Goal: Transaction & Acquisition: Subscribe to service/newsletter

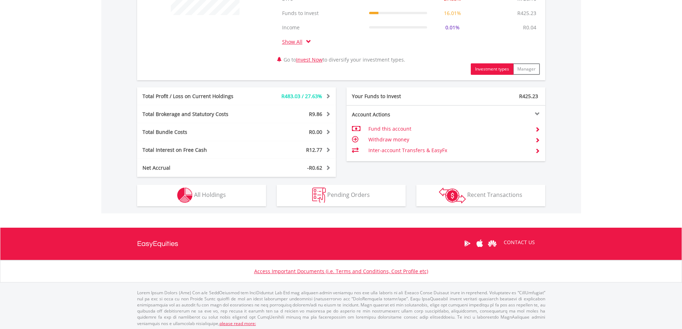
scroll to position [334, 0]
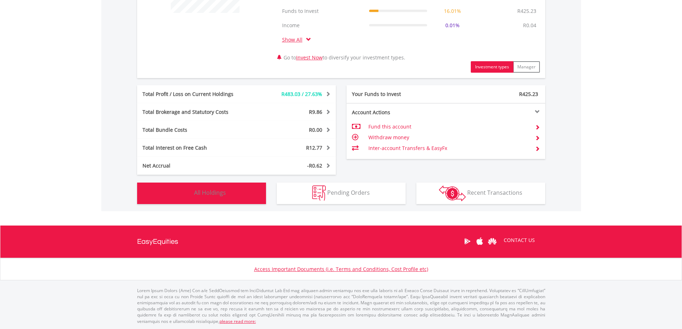
click at [217, 194] on span "All Holdings" at bounding box center [210, 193] width 32 height 8
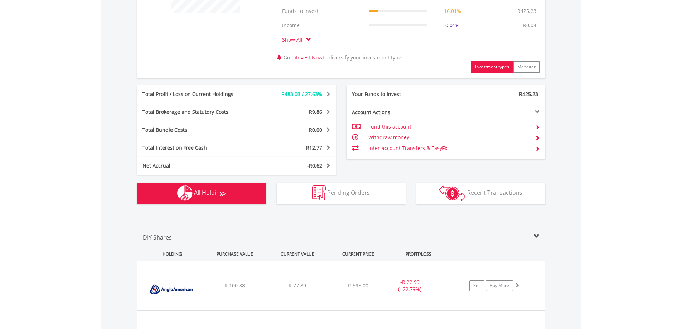
scroll to position [560, 0]
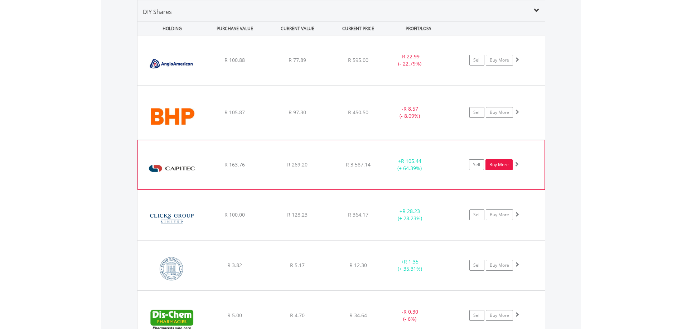
click at [501, 165] on link "Buy More" at bounding box center [499, 164] width 27 height 11
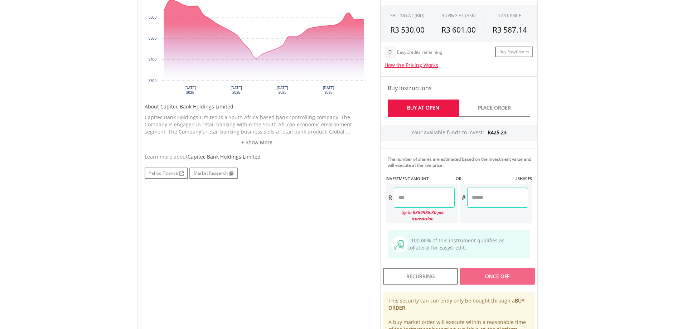
scroll to position [286, 0]
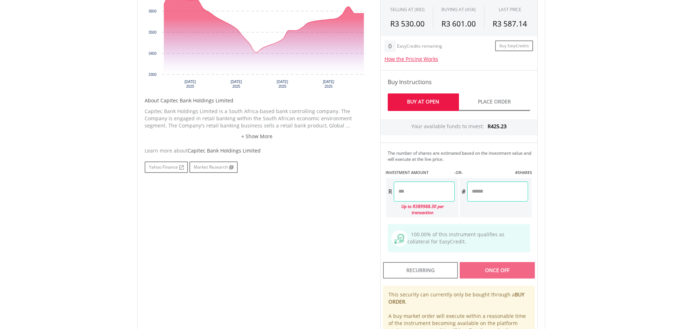
click at [409, 188] on input "number" at bounding box center [424, 192] width 61 height 20
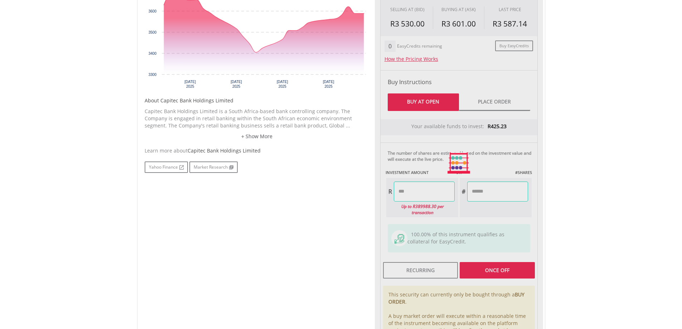
click at [494, 264] on div "Last Updated Price: 15-min. Delay* Price Update Cost: 0 Credits Market Closed S…" at bounding box center [459, 163] width 168 height 402
type input "******"
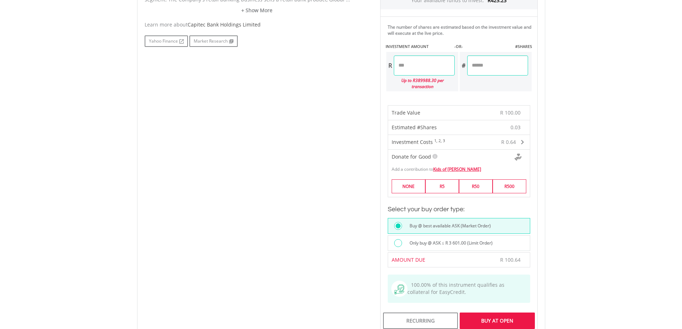
scroll to position [430, 0]
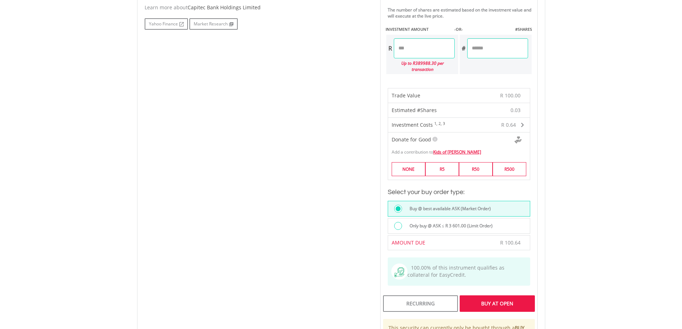
click at [489, 295] on div "Buy At Open" at bounding box center [497, 303] width 75 height 16
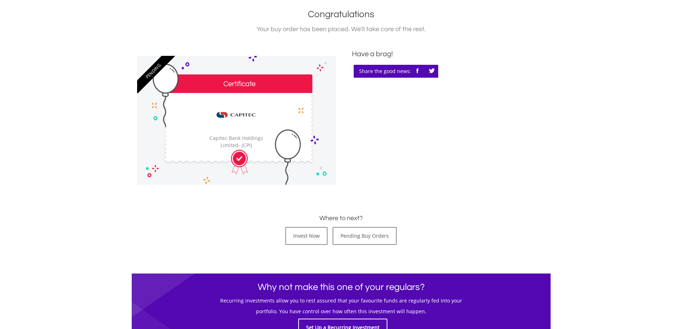
scroll to position [179, 0]
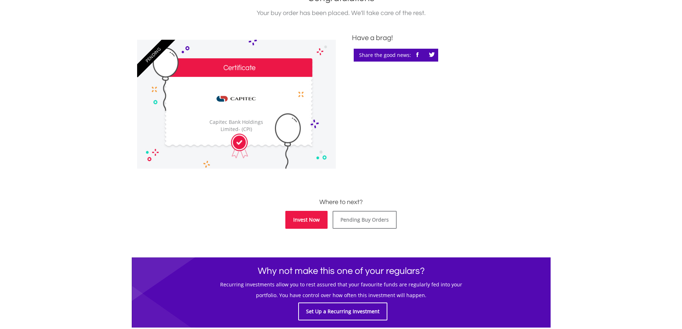
click at [310, 218] on link "Invest Now" at bounding box center [306, 220] width 42 height 18
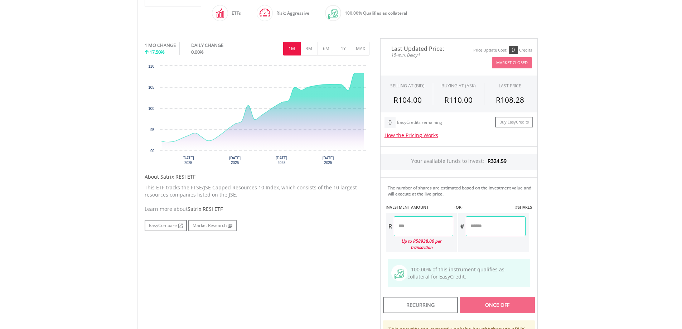
scroll to position [215, 0]
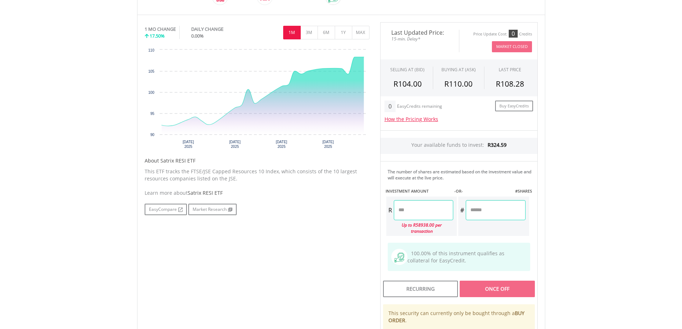
click at [412, 212] on input "number" at bounding box center [423, 210] width 59 height 20
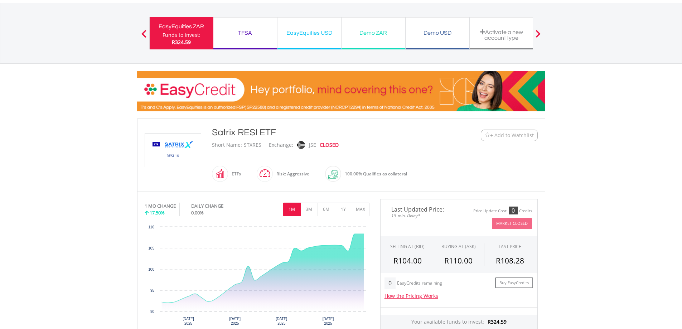
scroll to position [36, 0]
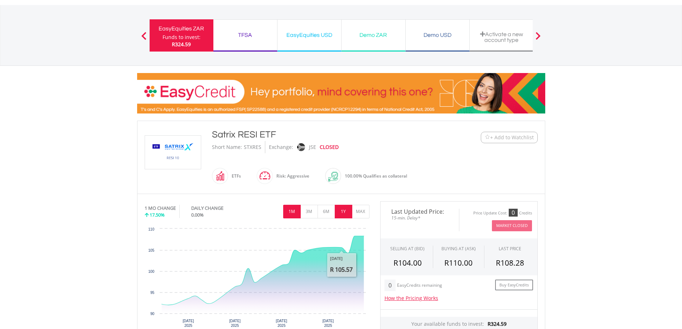
click at [343, 215] on button "1Y" at bounding box center [344, 212] width 18 height 14
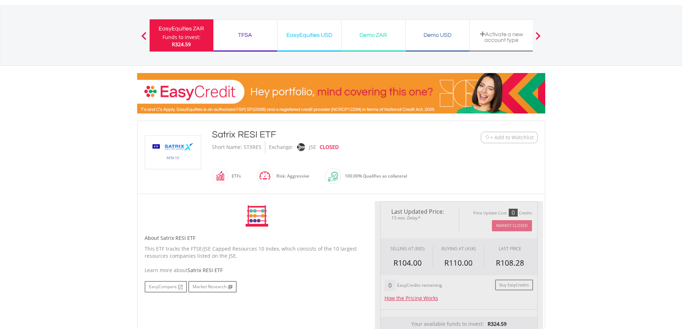
type input "******"
type input "*****"
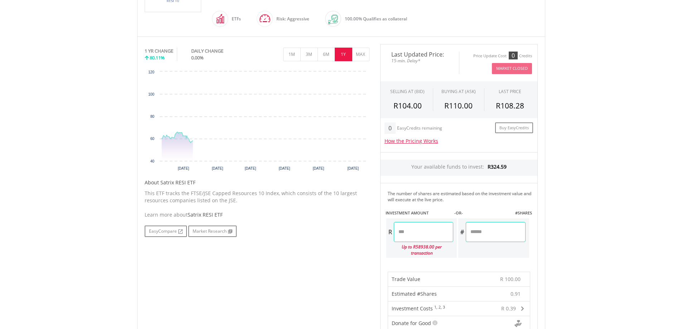
scroll to position [215, 0]
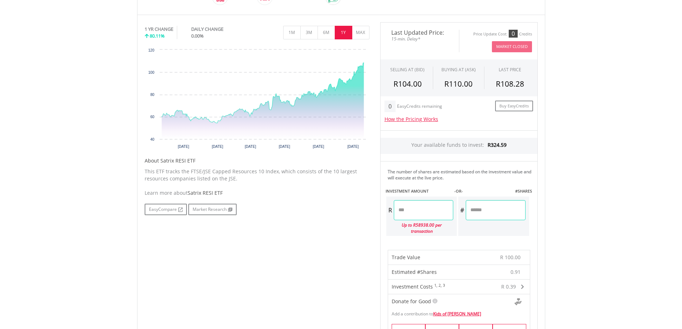
click at [420, 210] on input "******" at bounding box center [423, 210] width 59 height 20
click at [499, 213] on div "Last Updated Price: 15-min. Delay* Price Update Cost: 0 Credits Market Closed S…" at bounding box center [459, 290] width 168 height 537
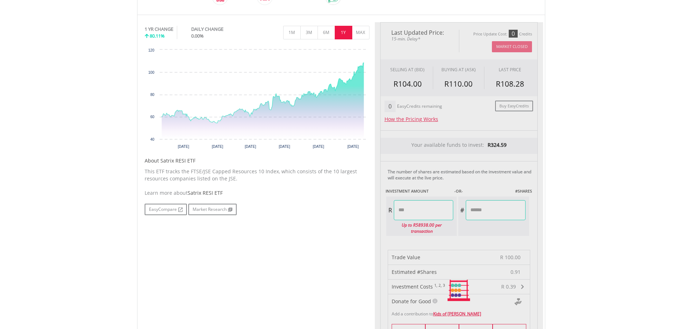
type input "******"
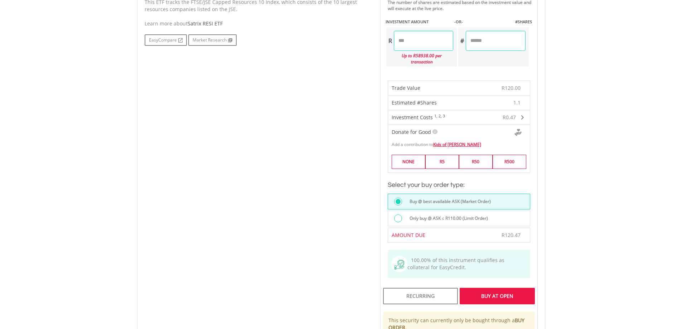
scroll to position [394, 0]
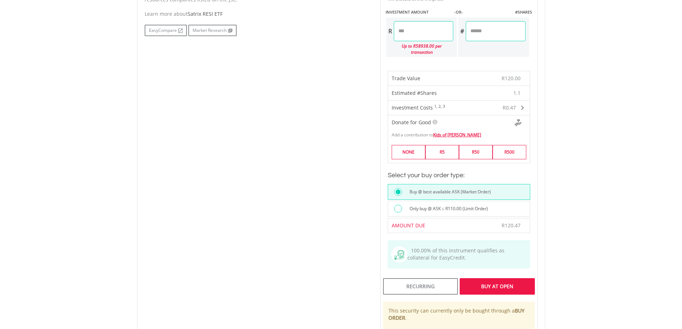
click at [497, 279] on div "Buy At Open" at bounding box center [497, 286] width 75 height 16
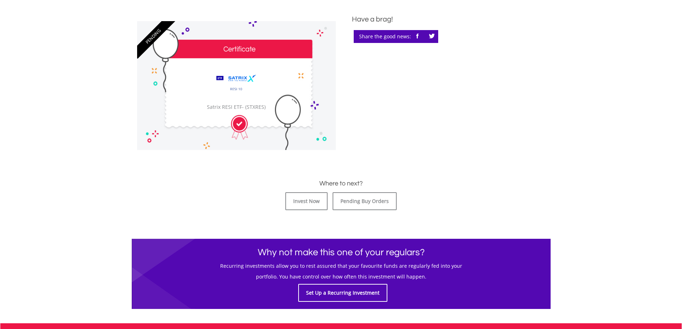
scroll to position [215, 0]
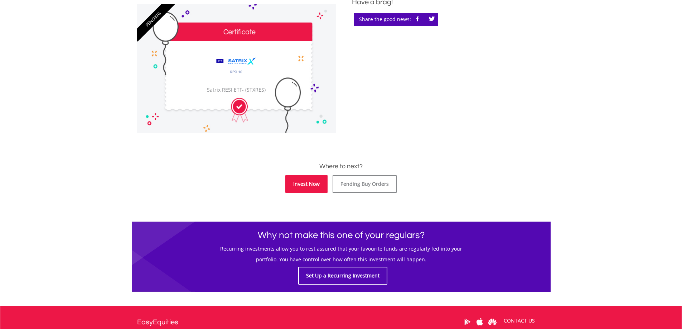
click at [308, 187] on link "Invest Now" at bounding box center [306, 184] width 42 height 18
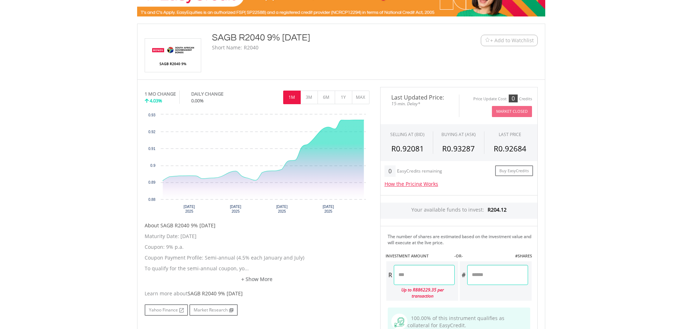
scroll to position [143, 0]
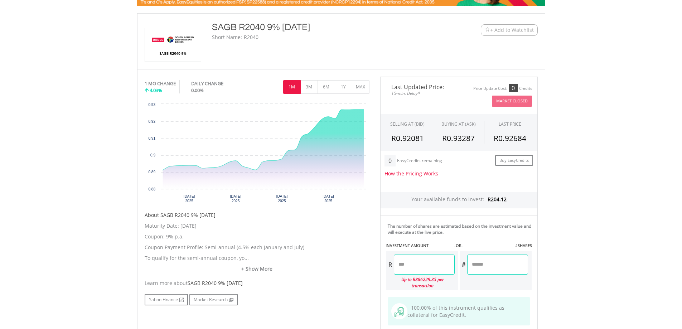
click at [412, 265] on input "number" at bounding box center [424, 265] width 61 height 20
type input "******"
type input "*******"
click at [479, 259] on div "Last Updated Price: 15-min. Delay* Price Update Cost: 0 Credits Market Closed S…" at bounding box center [459, 257] width 168 height 361
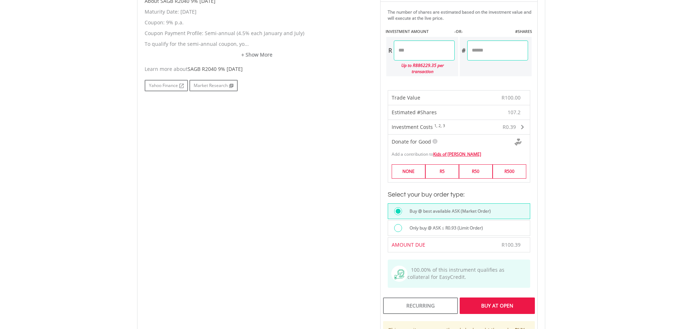
scroll to position [358, 0]
click at [508, 298] on div "Buy At Open" at bounding box center [497, 305] width 75 height 16
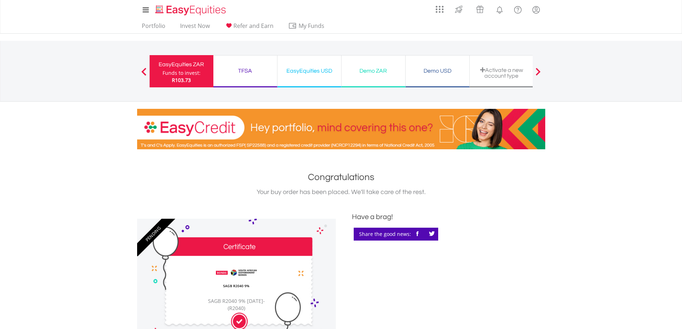
click at [243, 69] on div "TFSA" at bounding box center [245, 71] width 55 height 10
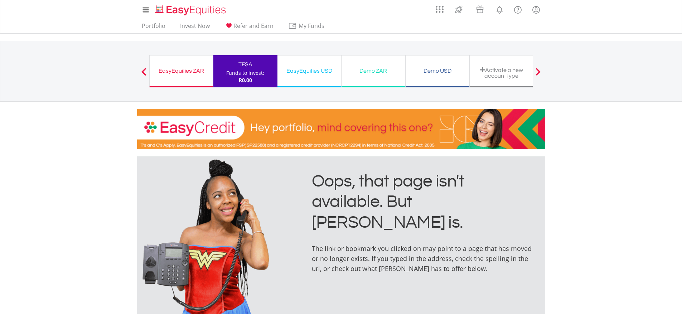
click at [187, 74] on div "EasyEquities ZAR" at bounding box center [181, 71] width 55 height 10
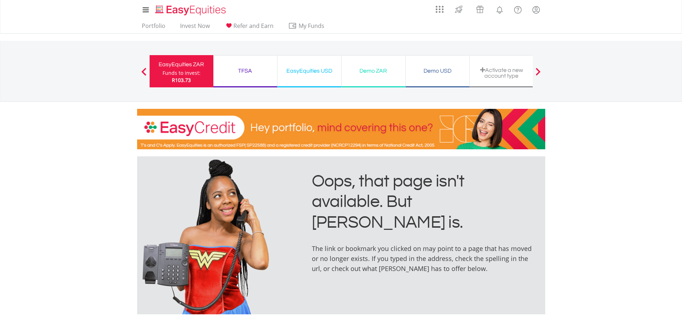
click at [172, 67] on div "EasyEquities ZAR" at bounding box center [181, 64] width 55 height 10
click at [203, 24] on link "Invest Now" at bounding box center [194, 27] width 35 height 11
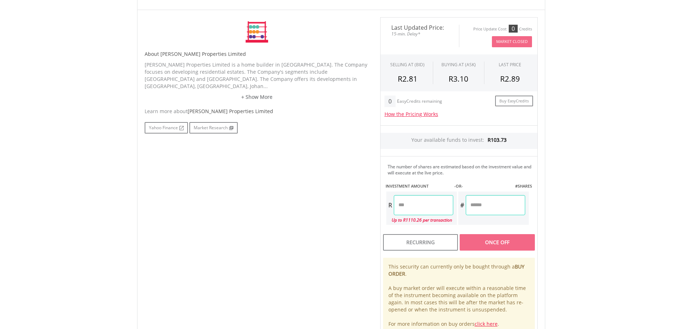
scroll to position [215, 0]
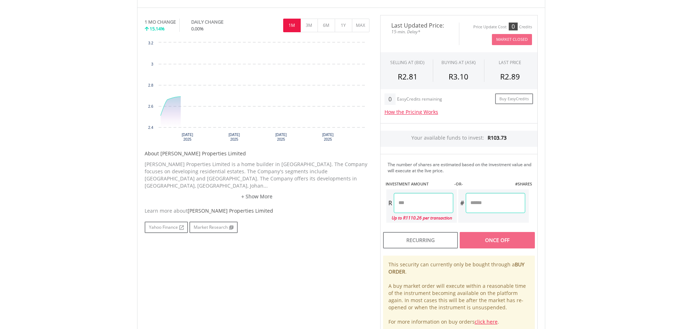
click at [407, 203] on input "number" at bounding box center [423, 203] width 59 height 20
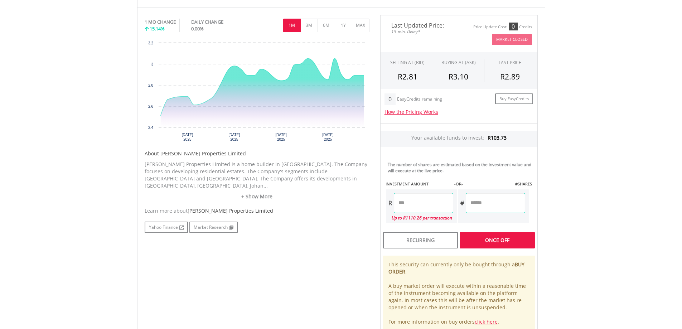
click at [507, 239] on div "Last Updated Price: 15-min. Delay* Price Update Cost: 0 Credits Market Closed S…" at bounding box center [459, 174] width 168 height 319
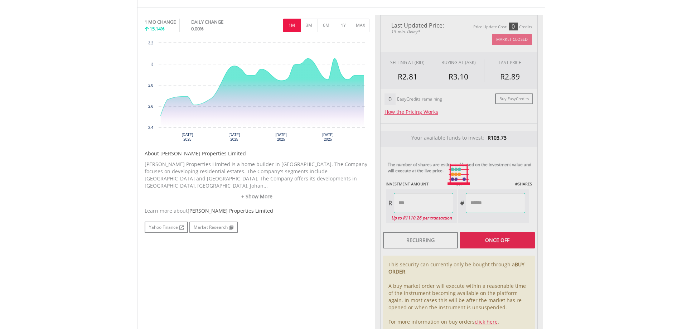
type input "*****"
type input "******"
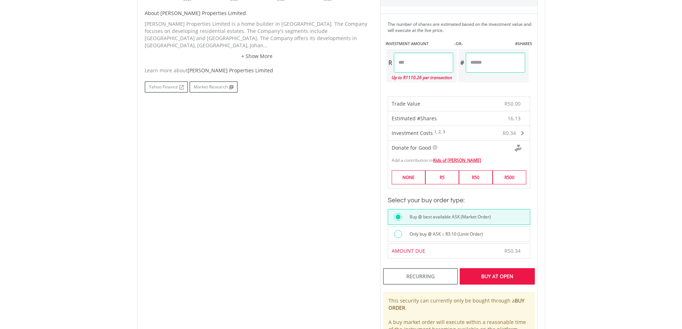
scroll to position [358, 0]
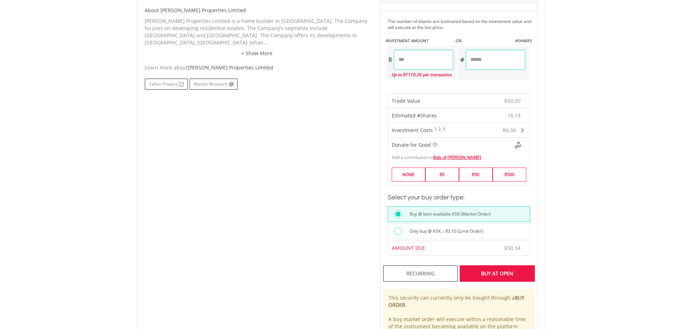
click at [503, 275] on div "Buy At Open" at bounding box center [497, 273] width 75 height 16
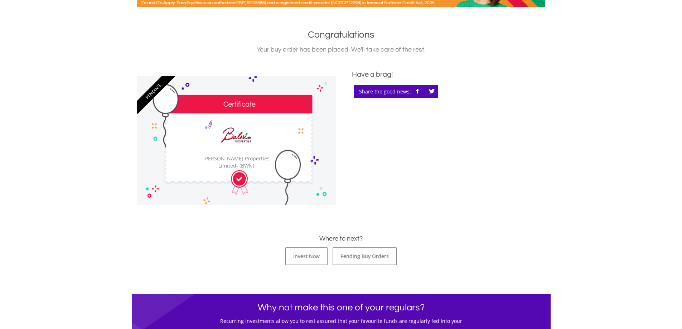
scroll to position [143, 0]
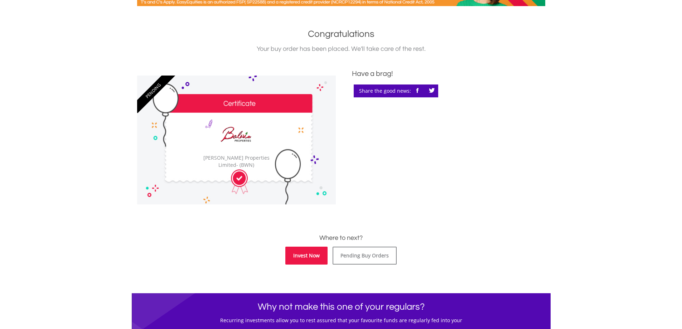
click at [315, 260] on link "Invest Now" at bounding box center [306, 256] width 42 height 18
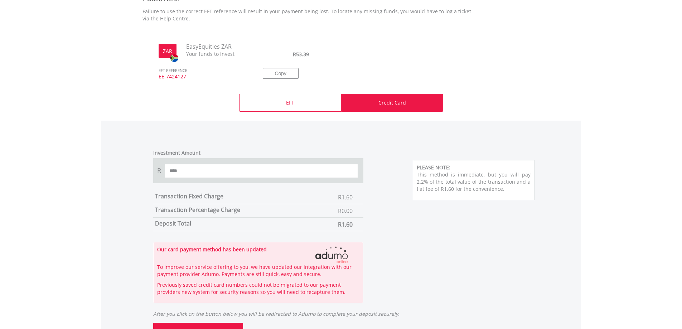
scroll to position [251, 0]
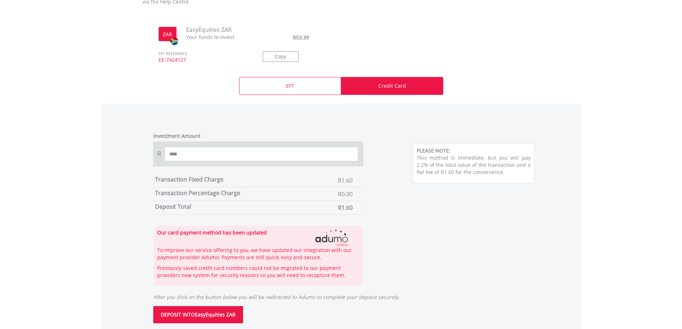
click at [389, 88] on p "Credit Card" at bounding box center [392, 85] width 28 height 7
click at [232, 156] on input "****" at bounding box center [262, 154] width 194 height 14
type input "*"
type input "***"
click at [425, 231] on div "Investment Amount R *** Transaction Fixed Charge R1.60 Transaction Percentage C…" at bounding box center [341, 205] width 408 height 161
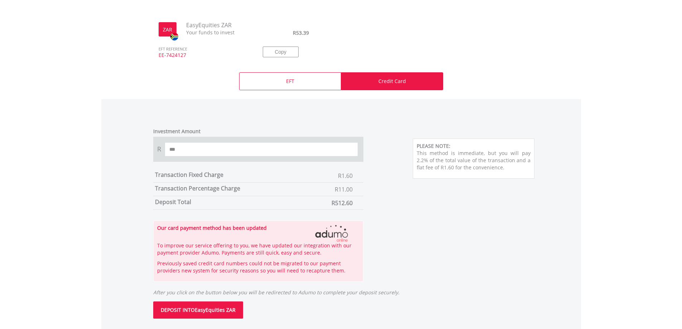
scroll to position [286, 0]
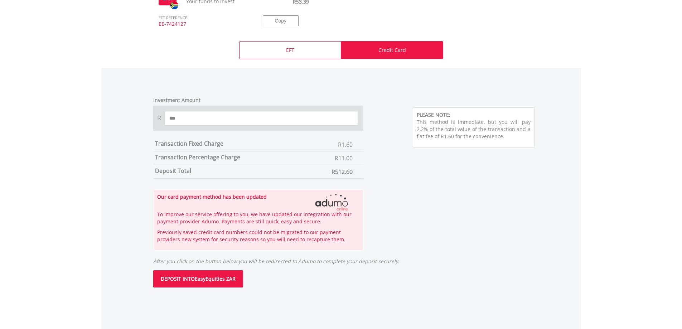
click at [211, 279] on button "DEPOSIT INTO EasyEquities ZAR" at bounding box center [198, 278] width 90 height 17
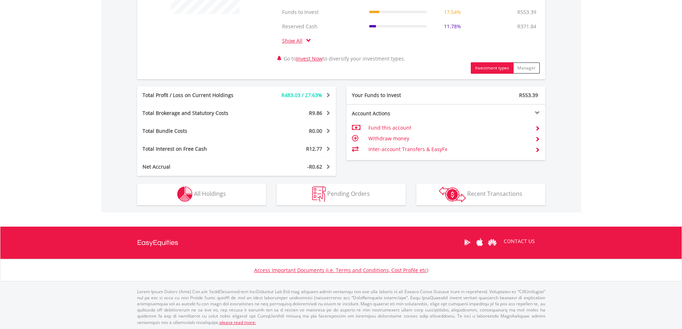
scroll to position [352, 0]
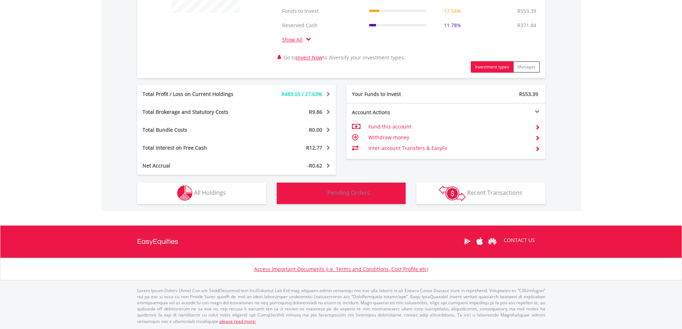
click at [359, 195] on span "Pending Orders" at bounding box center [348, 193] width 43 height 8
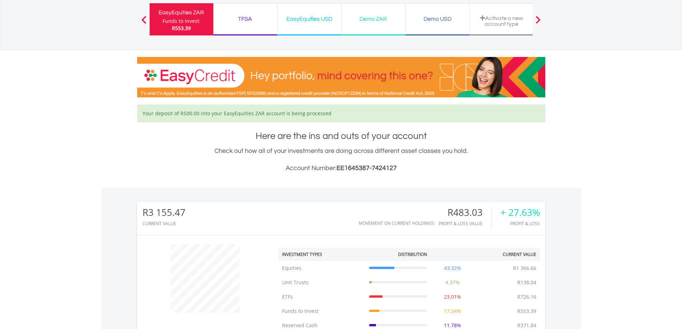
scroll to position [16, 0]
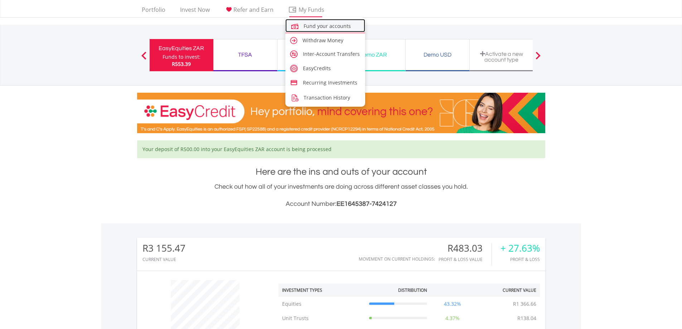
click at [318, 25] on span "Fund your accounts" at bounding box center [327, 26] width 47 height 7
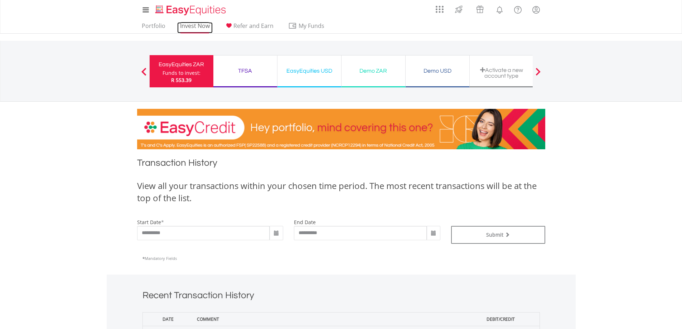
click at [193, 26] on link "Invest Now" at bounding box center [194, 27] width 35 height 11
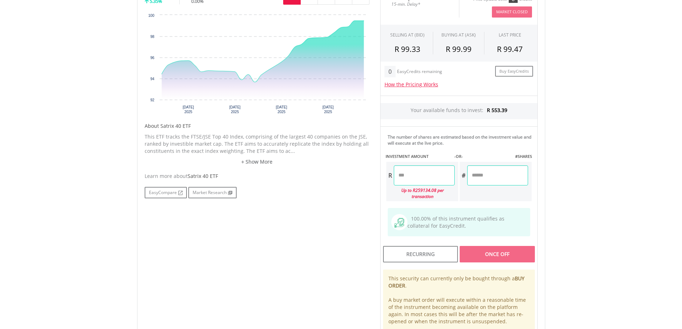
scroll to position [251, 0]
click at [408, 180] on input "number" at bounding box center [424, 174] width 61 height 20
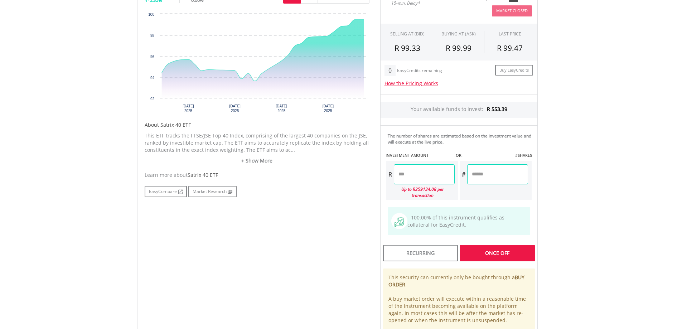
click at [502, 246] on div "Last Updated Price: 15-min. Delay* Price Update Cost: 0 Credits Market Closed S…" at bounding box center [459, 166] width 168 height 361
type input "******"
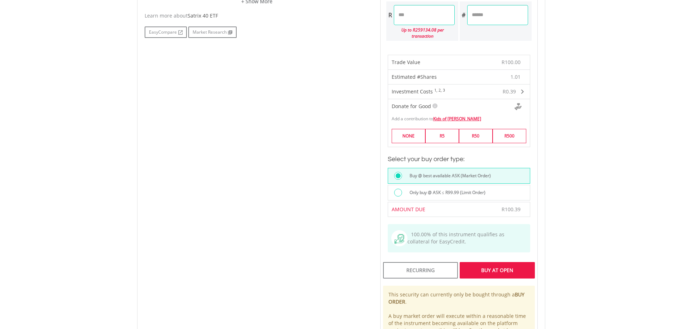
scroll to position [430, 0]
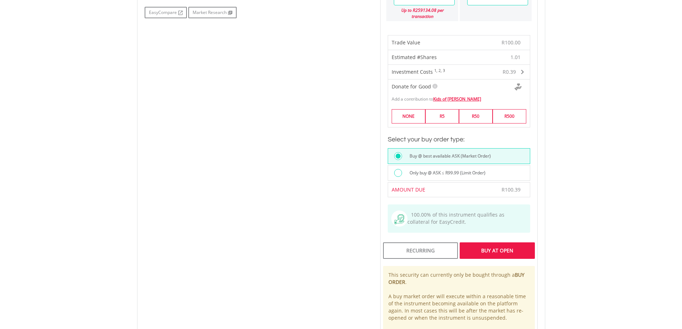
click at [505, 245] on div "Buy At Open" at bounding box center [497, 250] width 75 height 16
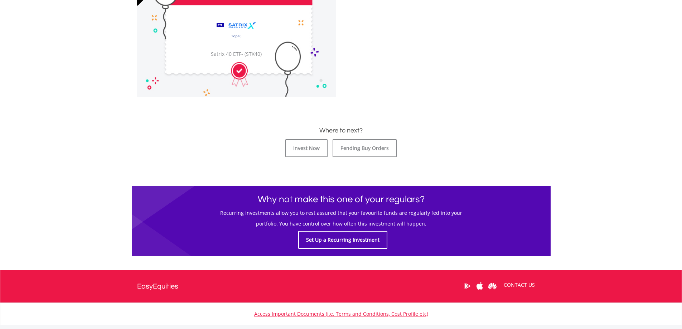
scroll to position [286, 0]
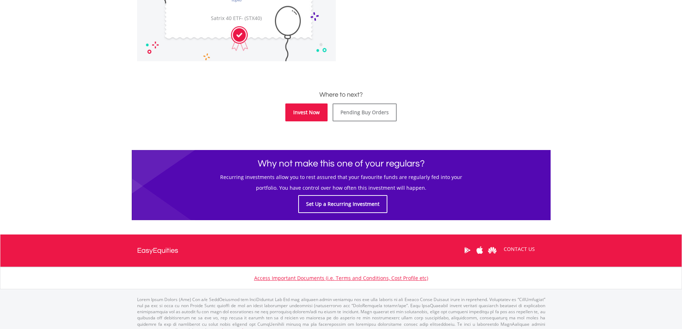
click at [310, 114] on link "Invest Now" at bounding box center [306, 112] width 42 height 18
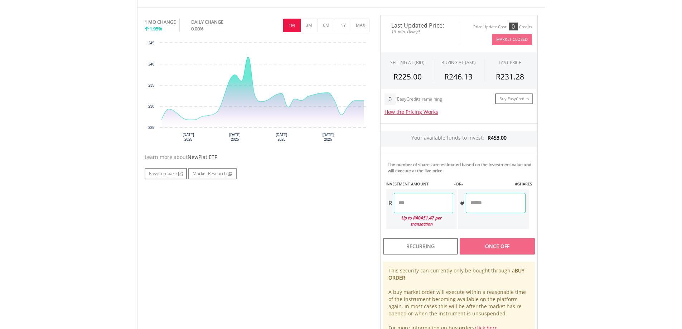
scroll to position [179, 0]
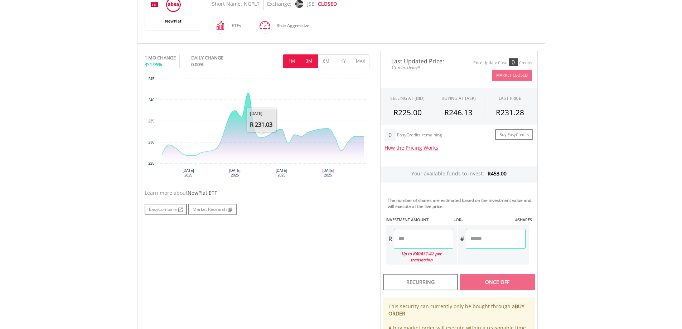
click at [309, 60] on button "3M" at bounding box center [309, 61] width 18 height 14
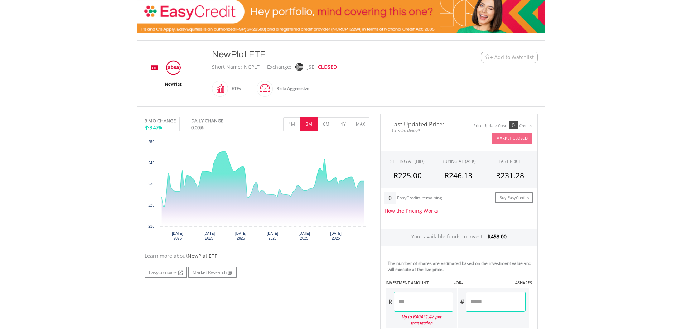
scroll to position [30, 0]
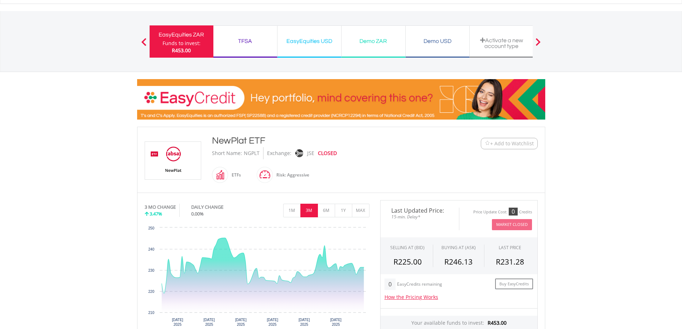
click at [144, 41] on span at bounding box center [143, 42] width 5 height 8
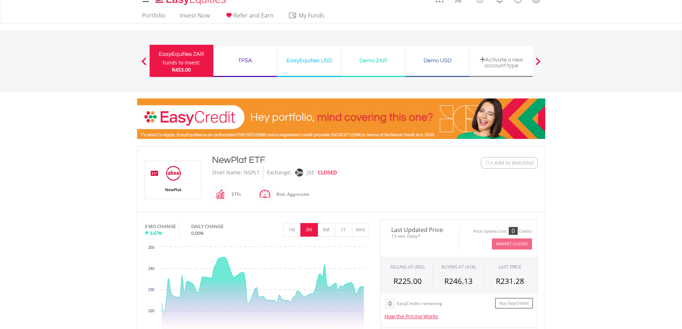
scroll to position [0, 0]
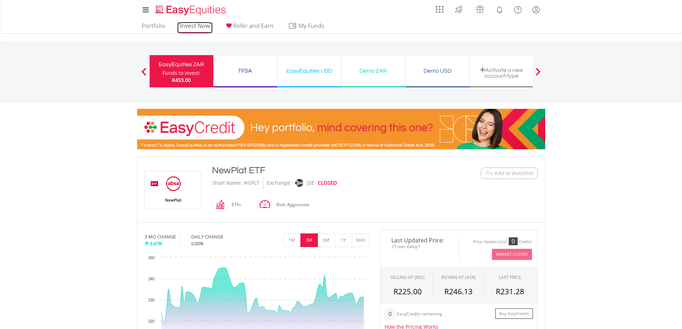
click at [197, 25] on link "Invest Now" at bounding box center [194, 27] width 35 height 11
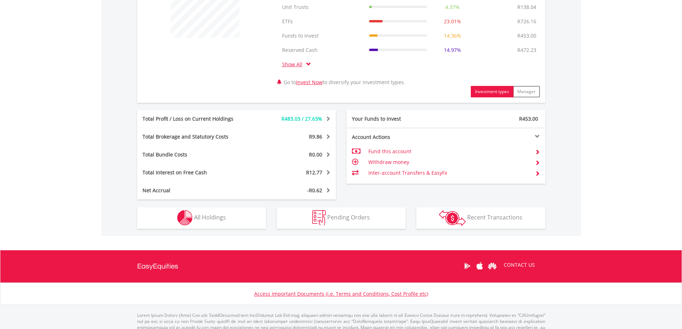
scroll to position [322, 0]
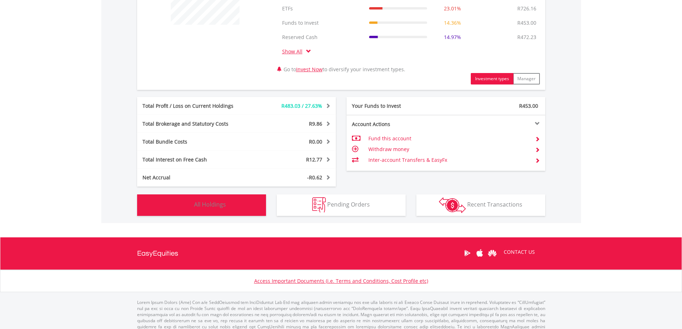
click at [231, 205] on button "Holdings All Holdings" at bounding box center [201, 204] width 129 height 21
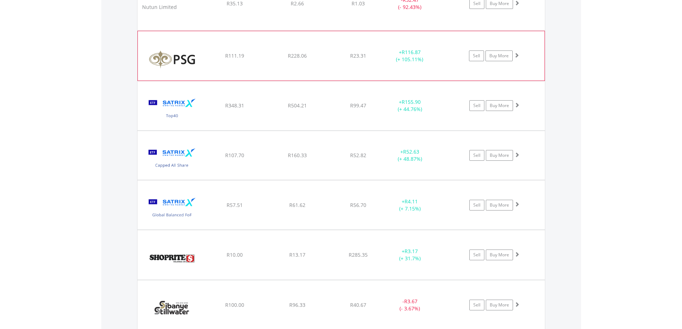
scroll to position [1097, 0]
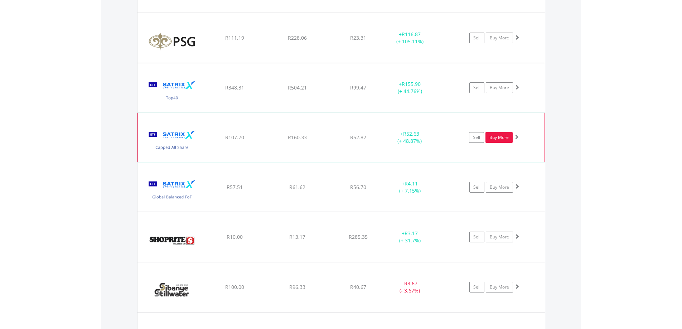
click at [500, 139] on link "Buy More" at bounding box center [499, 137] width 27 height 11
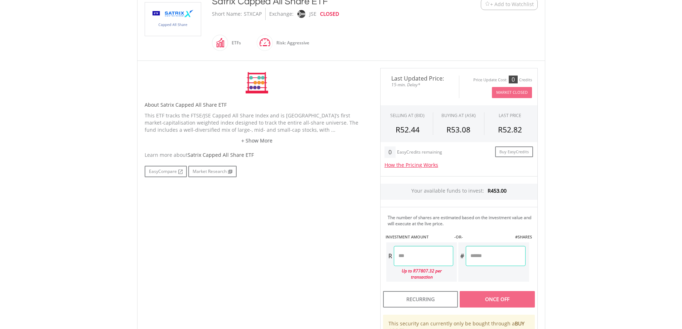
scroll to position [179, 0]
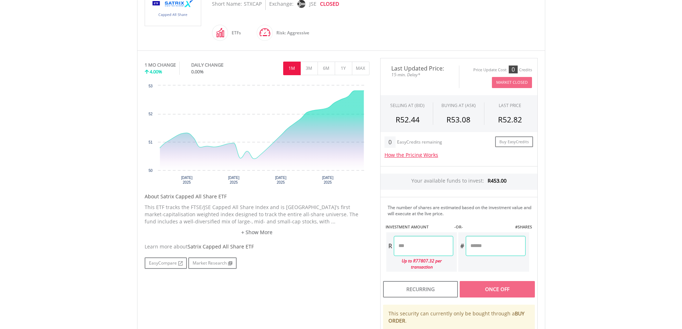
click at [407, 248] on input "number" at bounding box center [423, 246] width 59 height 20
click at [491, 286] on div "Last Updated Price: 15-min. Delay* Price Update Cost: 0 Credits Market Closed S…" at bounding box center [459, 220] width 168 height 325
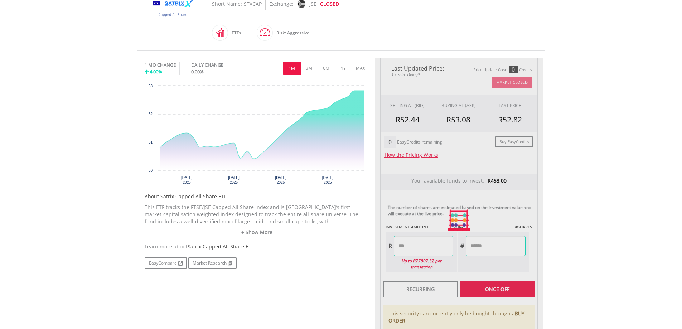
type input "******"
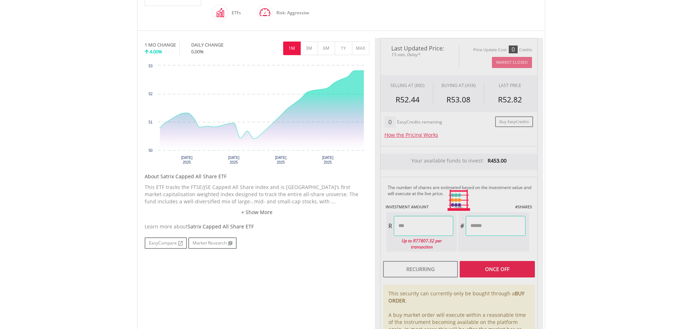
scroll to position [215, 0]
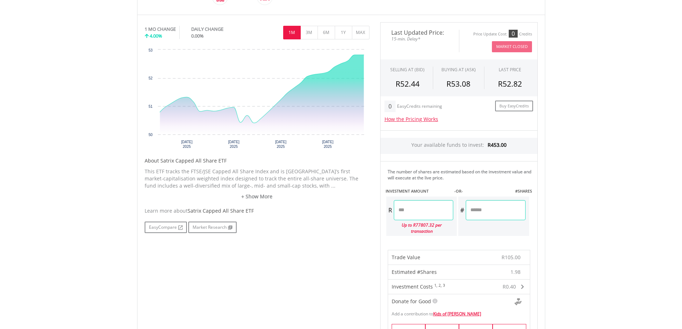
drag, startPoint x: 417, startPoint y: 211, endPoint x: 400, endPoint y: 210, distance: 17.2
click at [400, 210] on input "******" at bounding box center [423, 210] width 59 height 20
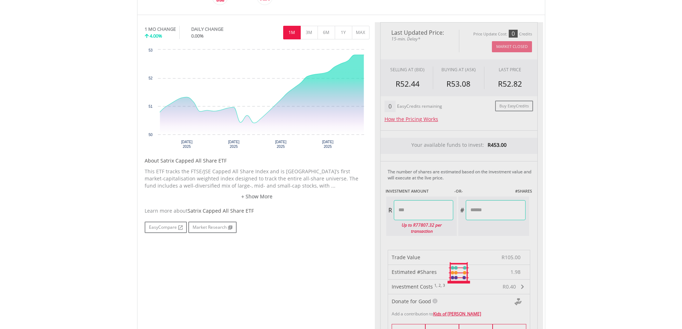
click at [484, 209] on div "Last Updated Price: 15-min. Delay* Price Update Cost: 0 Credits Market Closed S…" at bounding box center [459, 272] width 168 height 501
type input "******"
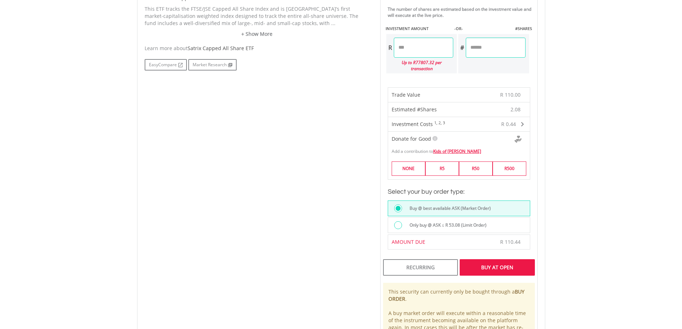
scroll to position [430, 0]
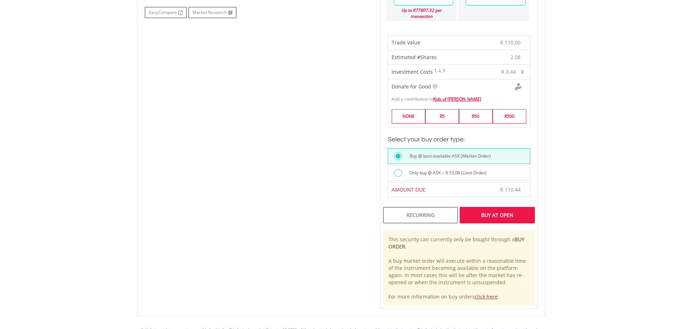
click at [494, 212] on div "Buy At Open" at bounding box center [497, 215] width 75 height 16
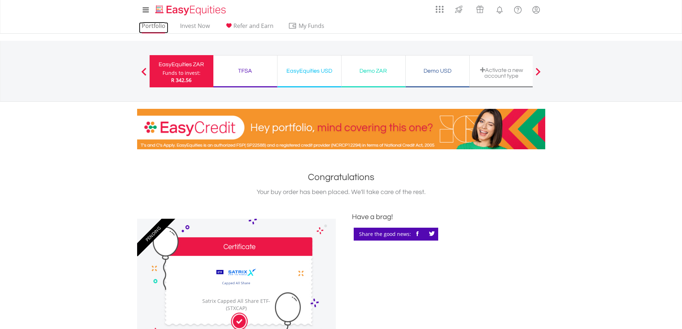
click at [155, 28] on link "Portfolio" at bounding box center [153, 27] width 29 height 11
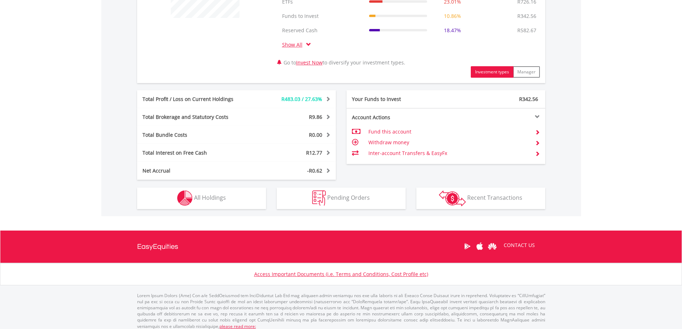
scroll to position [334, 0]
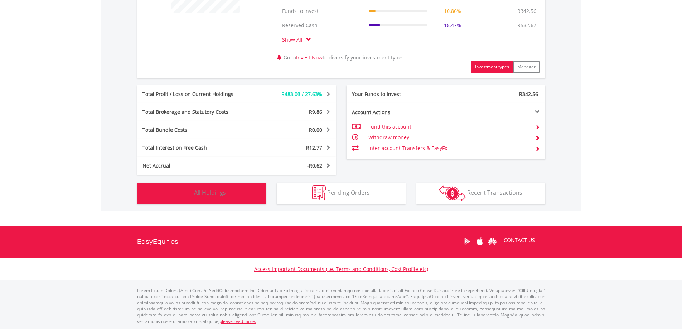
click at [212, 188] on button "Holdings All Holdings" at bounding box center [201, 193] width 129 height 21
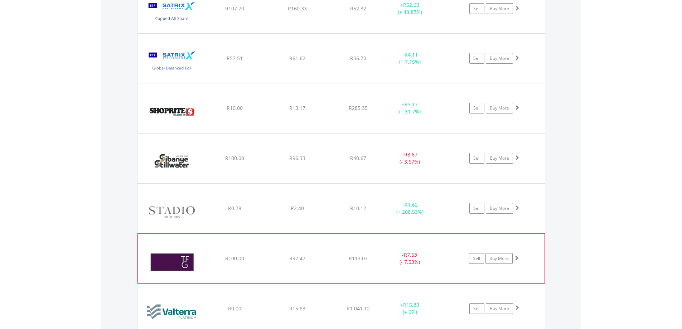
scroll to position [1204, 0]
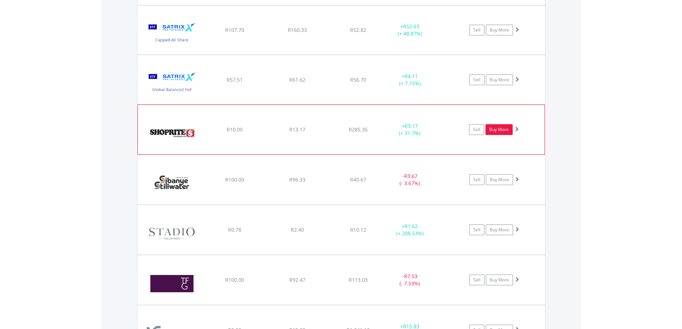
click at [501, 129] on link "Buy More" at bounding box center [499, 129] width 27 height 11
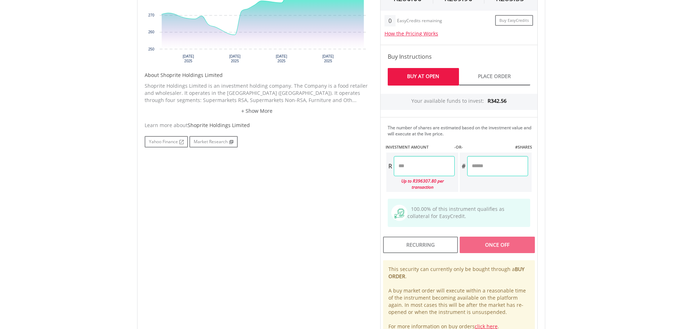
scroll to position [322, 0]
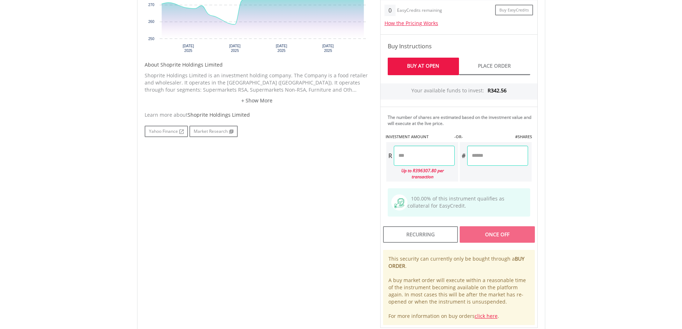
click at [408, 155] on input "number" at bounding box center [424, 156] width 61 height 20
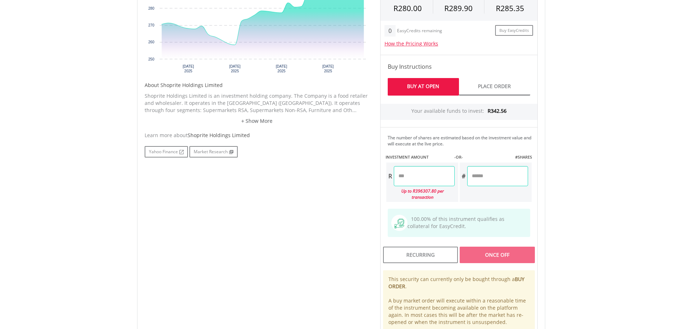
scroll to position [251, 0]
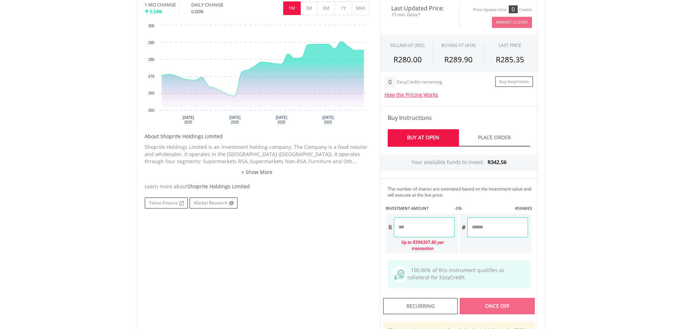
click at [415, 230] on input "number" at bounding box center [424, 227] width 61 height 20
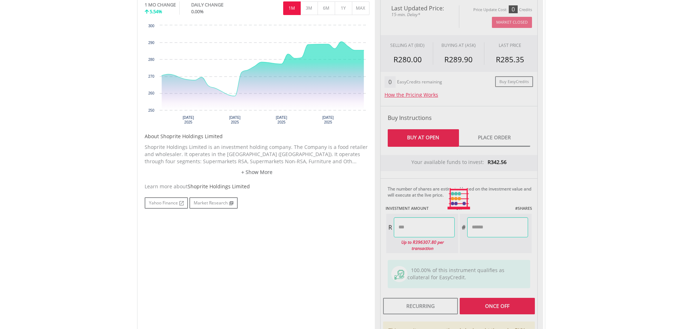
click at [487, 228] on div "Last Updated Price: 15-min. Delay* Price Update Cost: 0 Credits Market Closed S…" at bounding box center [459, 199] width 168 height 402
type input "******"
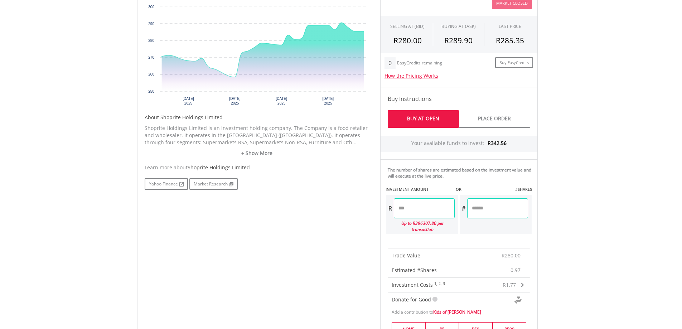
scroll to position [286, 0]
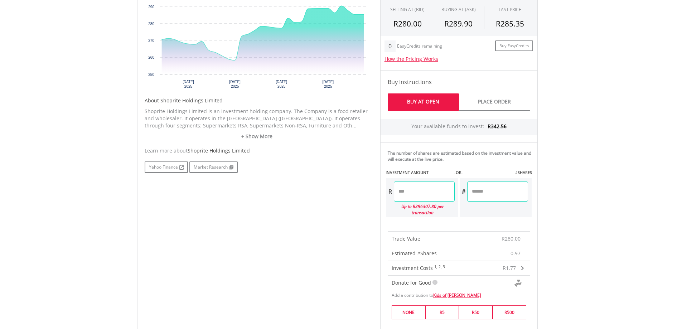
drag, startPoint x: 413, startPoint y: 191, endPoint x: 390, endPoint y: 194, distance: 23.4
click at [391, 193] on div "R ******" at bounding box center [420, 192] width 68 height 20
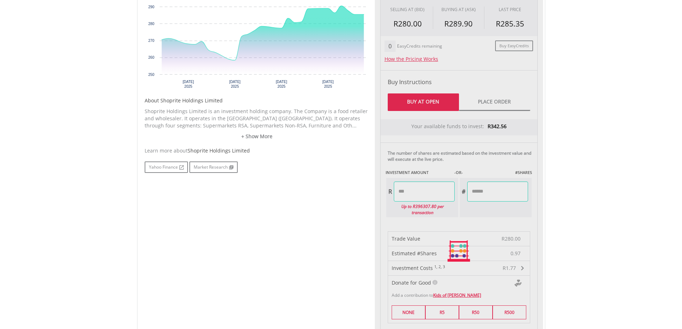
type input "******"
click at [483, 192] on div "Last Updated Price: 15-min. Delay* Price Update Cost: 0 Credits Market Closed S…" at bounding box center [459, 251] width 168 height 578
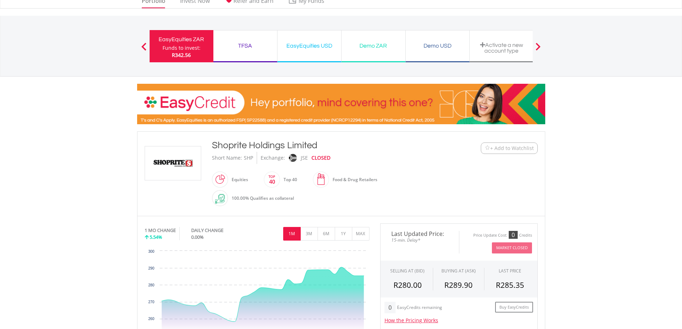
scroll to position [0, 0]
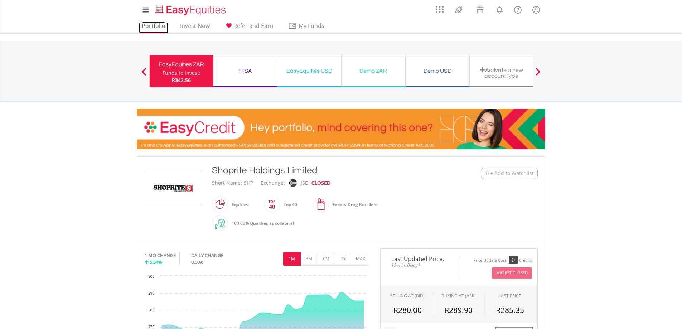
click at [154, 26] on link "Portfolio" at bounding box center [153, 27] width 29 height 11
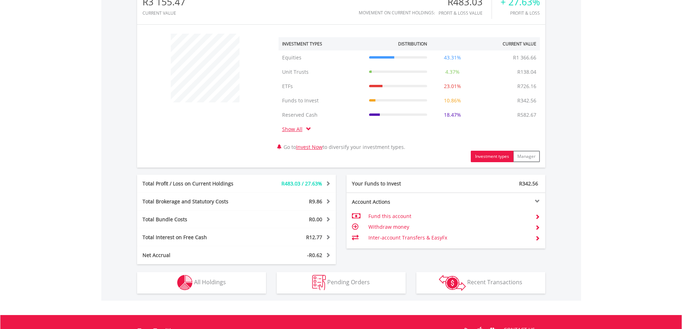
scroll to position [286, 0]
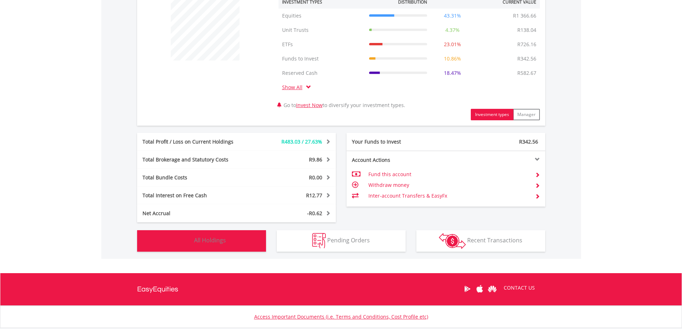
click at [209, 242] on span "All Holdings" at bounding box center [210, 240] width 32 height 8
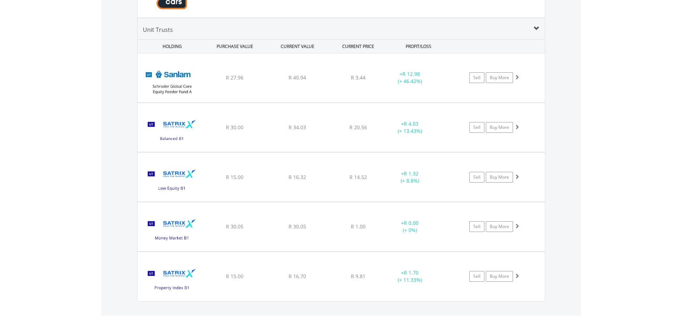
scroll to position [1598, 0]
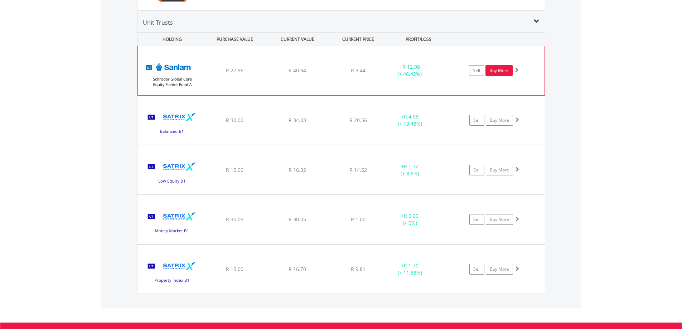
click at [495, 71] on link "Buy More" at bounding box center [499, 70] width 27 height 11
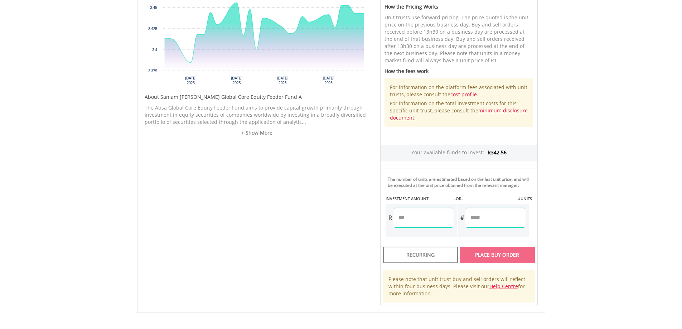
scroll to position [322, 0]
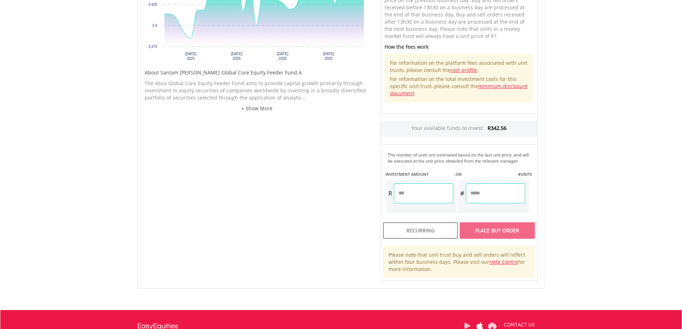
click at [414, 183] on input "number" at bounding box center [423, 193] width 59 height 20
click at [487, 186] on div "Unit Price R3.44 How the Pricing Works Unit trusts use forward pricing. The pri…" at bounding box center [459, 107] width 168 height 347
type input "******"
type input "*******"
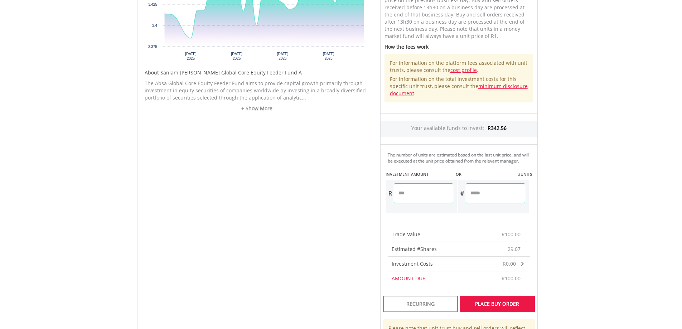
drag, startPoint x: 419, startPoint y: 183, endPoint x: 397, endPoint y: 184, distance: 22.2
click at [397, 184] on input "******" at bounding box center [423, 193] width 59 height 20
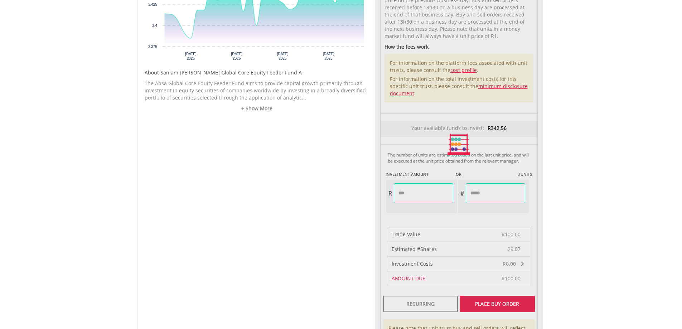
click at [490, 182] on div "Unit Price R3.44 How the Pricing Works Unit trusts use forward pricing. The pri…" at bounding box center [459, 144] width 168 height 420
type input "******"
type input "*******"
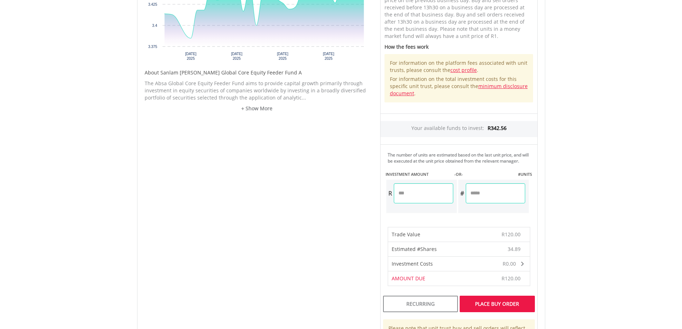
click at [494, 296] on div "Place Buy Order" at bounding box center [497, 304] width 75 height 16
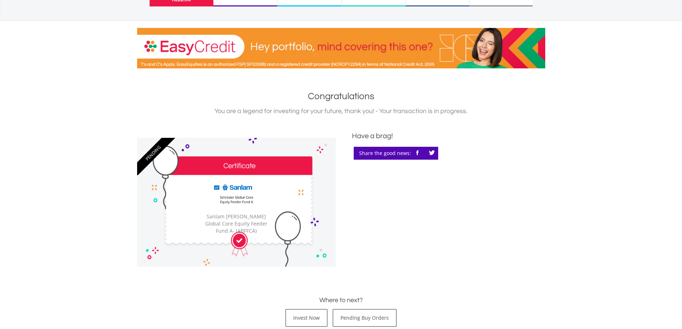
scroll to position [107, 0]
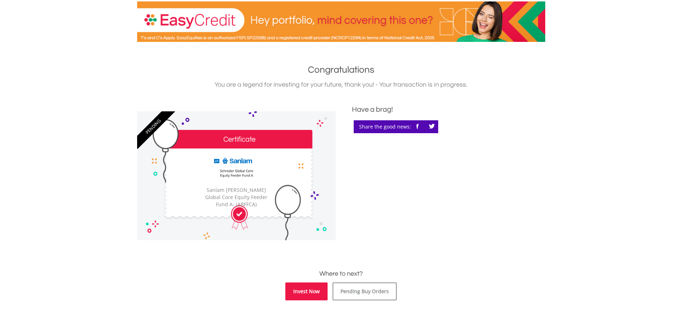
click at [318, 293] on link "Invest Now" at bounding box center [306, 292] width 42 height 18
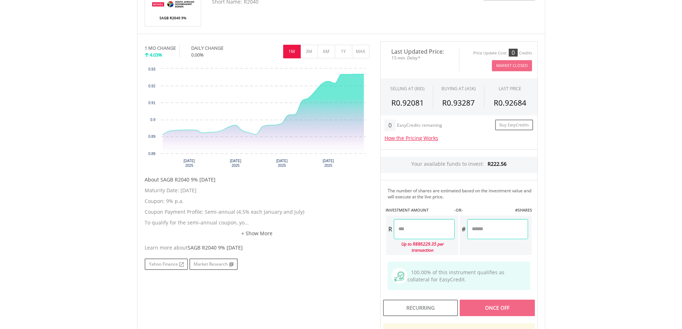
scroll to position [179, 0]
click at [402, 227] on input "number" at bounding box center [424, 229] width 61 height 20
click at [482, 230] on div "Last Updated Price: 15-min. Delay* Price Update Cost: 0 Credits Market Closed S…" at bounding box center [459, 221] width 168 height 361
type input "******"
type input "*******"
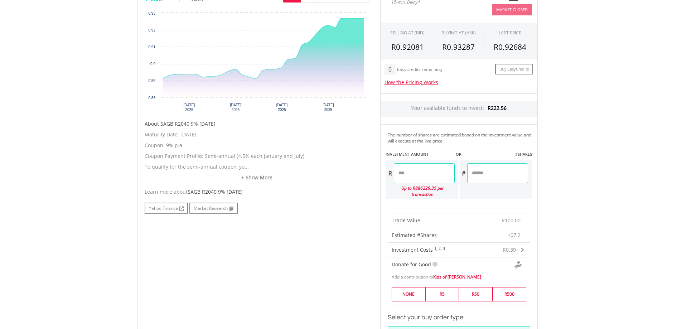
scroll to position [251, 0]
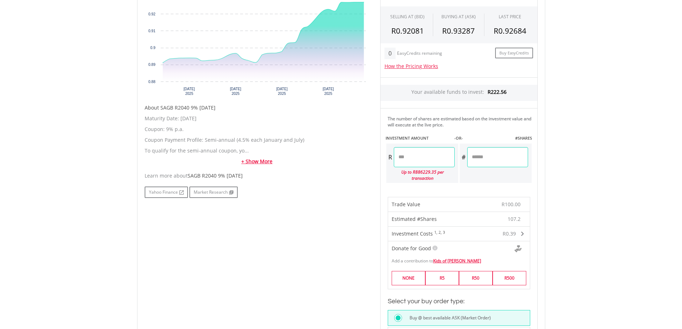
click at [260, 163] on link "+ Show More" at bounding box center [257, 161] width 225 height 7
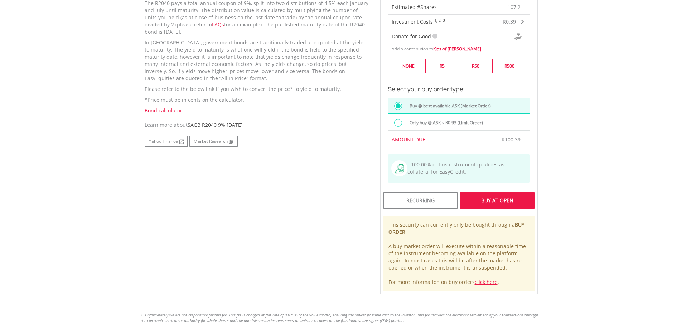
scroll to position [465, 0]
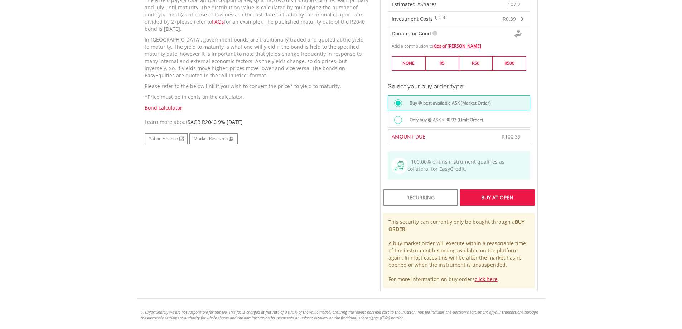
click at [502, 193] on div "Buy At Open" at bounding box center [497, 197] width 75 height 16
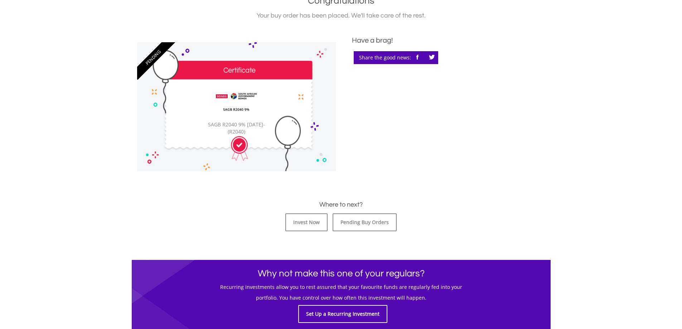
scroll to position [179, 0]
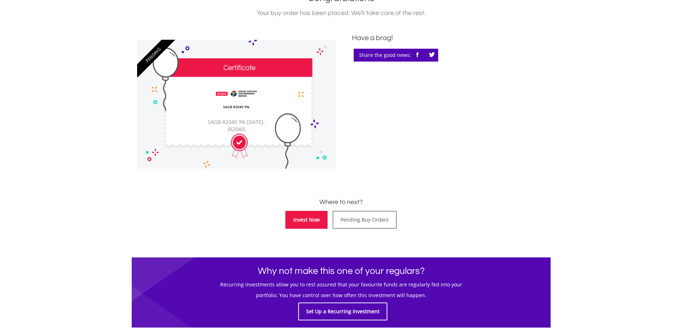
click at [305, 224] on link "Invest Now" at bounding box center [306, 220] width 42 height 18
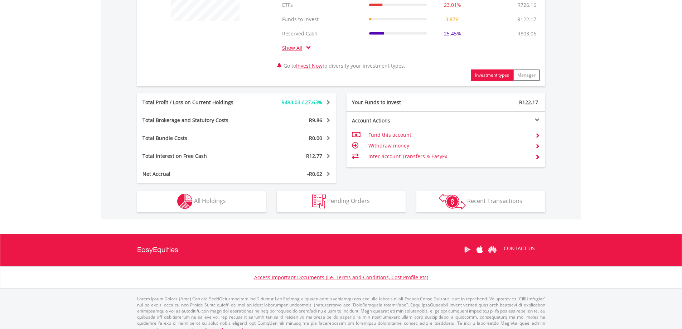
scroll to position [334, 0]
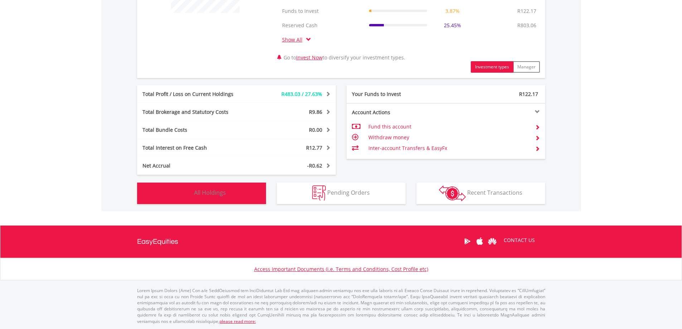
click at [220, 191] on span "All Holdings" at bounding box center [210, 193] width 32 height 8
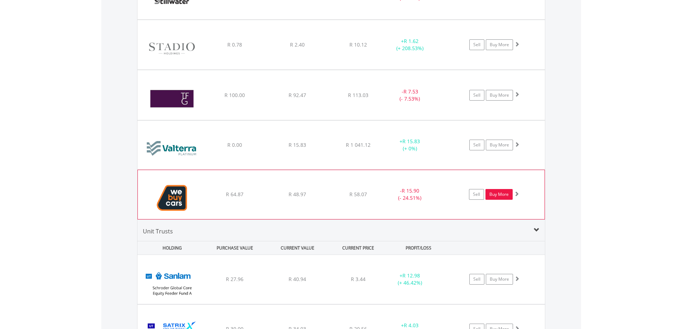
scroll to position [1373, 0]
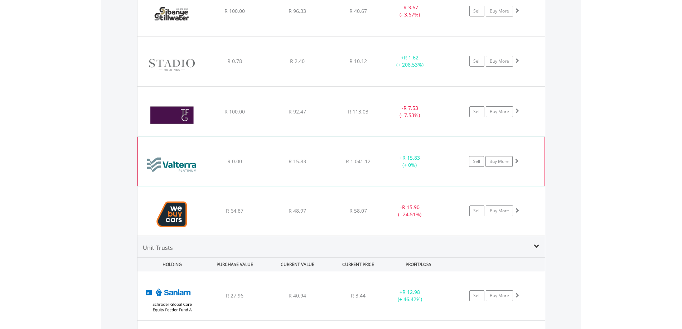
click at [517, 160] on span at bounding box center [516, 160] width 5 height 5
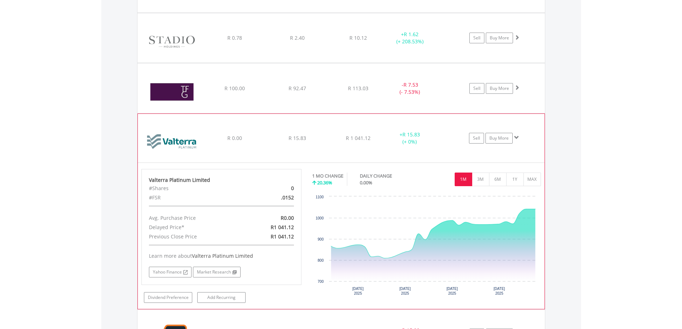
scroll to position [1409, 0]
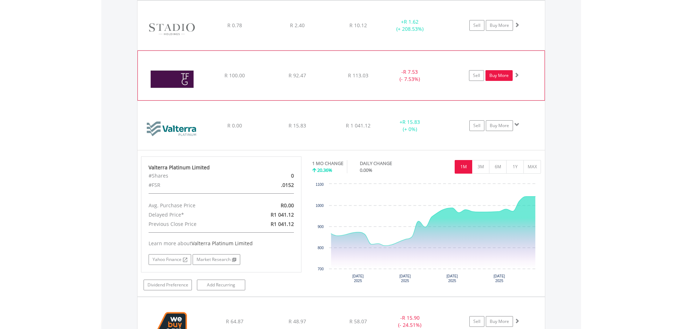
click at [502, 77] on link "Buy More" at bounding box center [499, 75] width 27 height 11
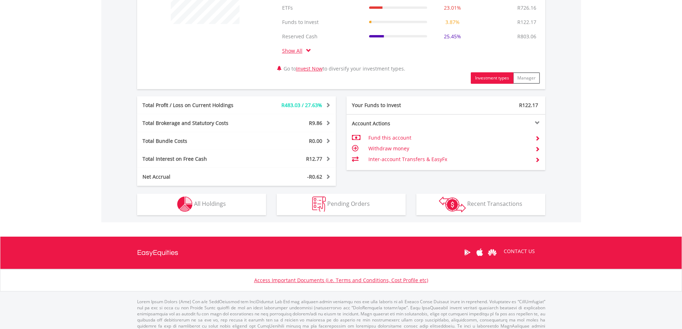
scroll to position [334, 0]
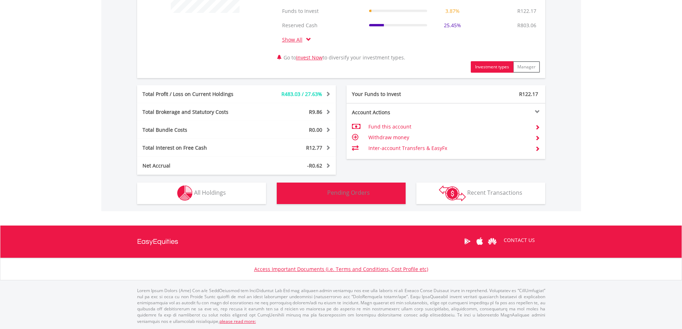
click at [367, 198] on button "Pending Orders Pending Orders" at bounding box center [341, 193] width 129 height 21
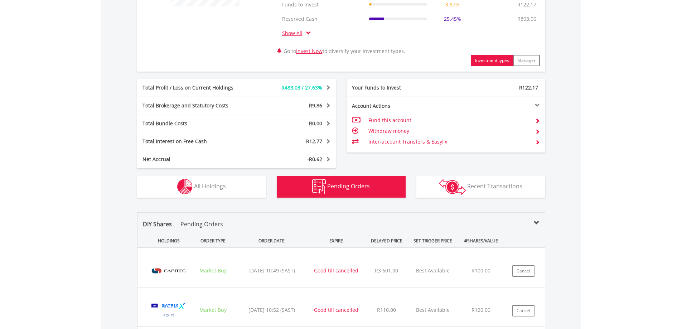
scroll to position [338, 0]
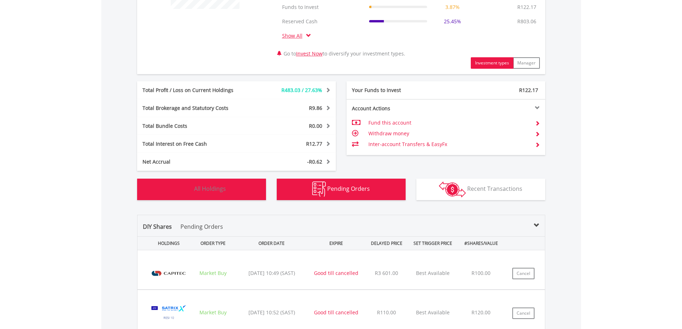
click at [224, 196] on button "Holdings All Holdings" at bounding box center [201, 189] width 129 height 21
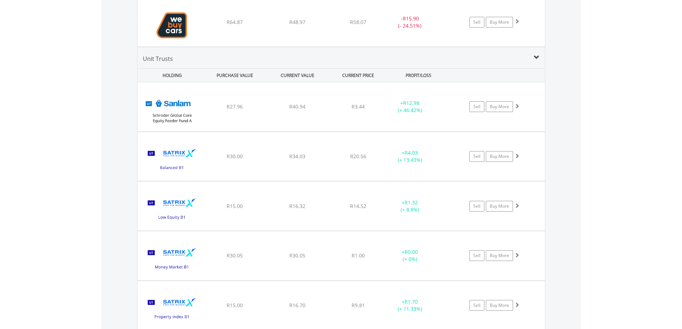
scroll to position [1562, 0]
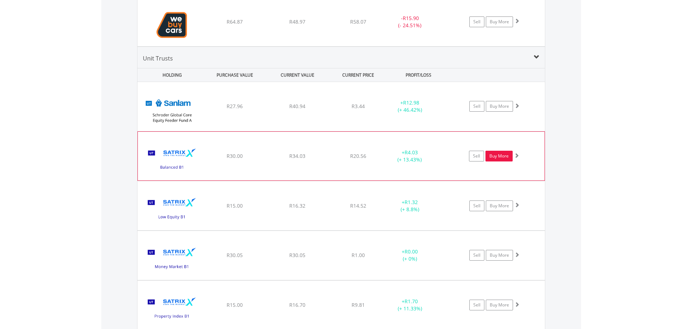
click at [501, 158] on link "Buy More" at bounding box center [499, 156] width 27 height 11
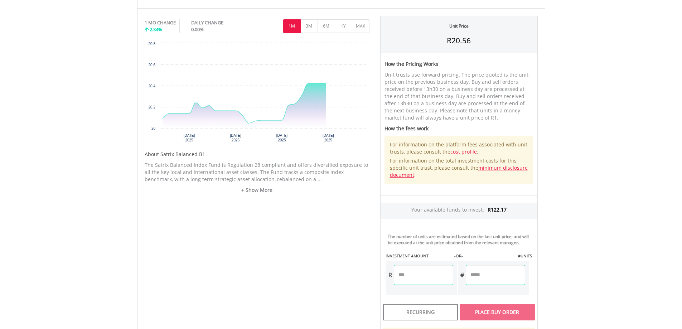
scroll to position [251, 0]
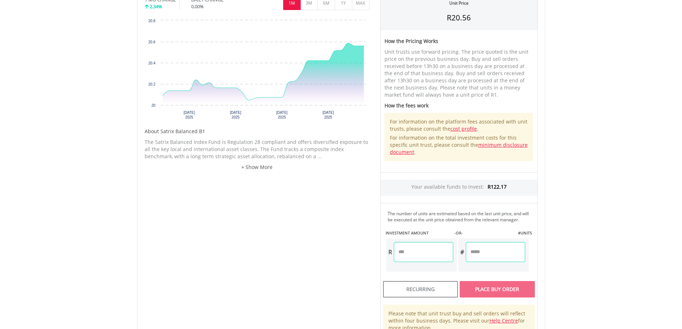
click at [417, 254] on input "number" at bounding box center [423, 252] width 59 height 20
click at [507, 254] on div "Unit Price R20.56 How the Pricing Works Unit trusts use forward pricing. The pr…" at bounding box center [459, 166] width 168 height 347
type input "*****"
type input "******"
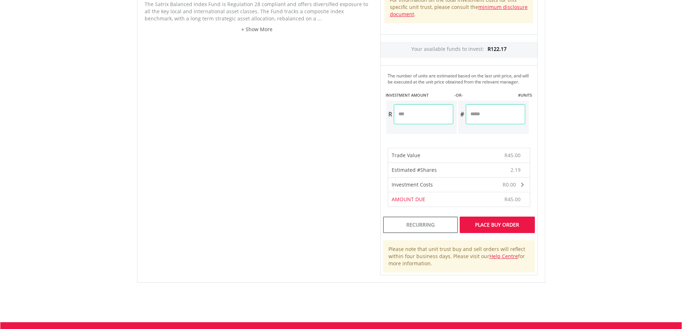
scroll to position [394, 0]
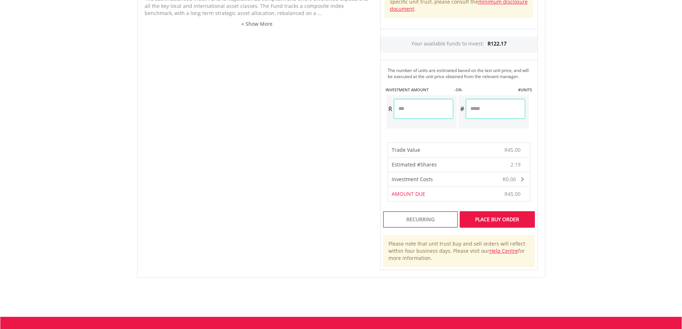
click at [492, 220] on div "Place Buy Order" at bounding box center [497, 219] width 75 height 16
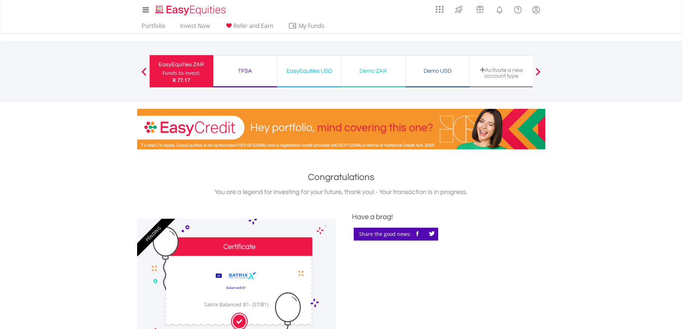
click at [177, 71] on div "Funds to invest:" at bounding box center [182, 72] width 38 height 7
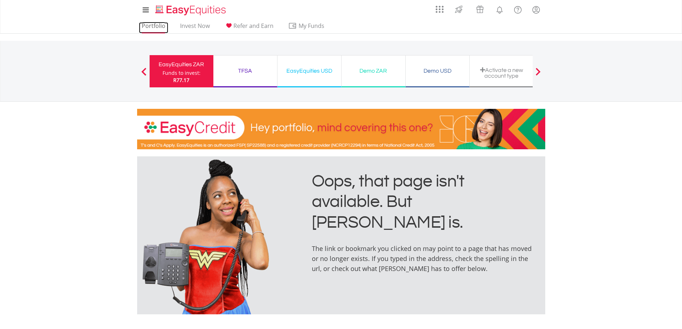
click at [156, 29] on link "Portfolio" at bounding box center [153, 27] width 29 height 11
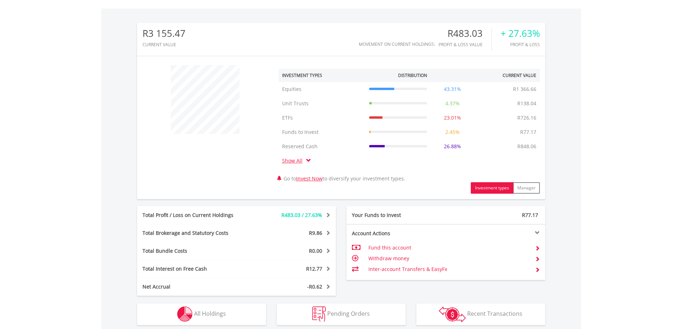
scroll to position [215, 0]
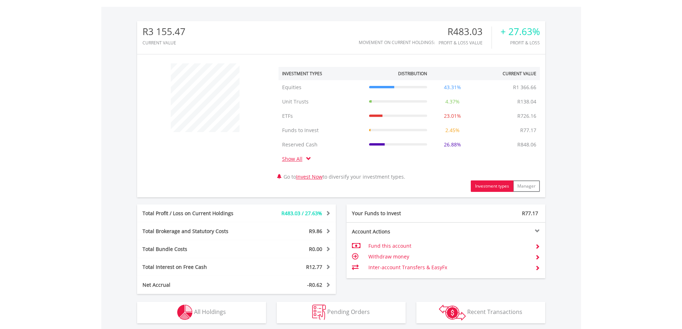
click at [325, 231] on span at bounding box center [327, 230] width 7 height 5
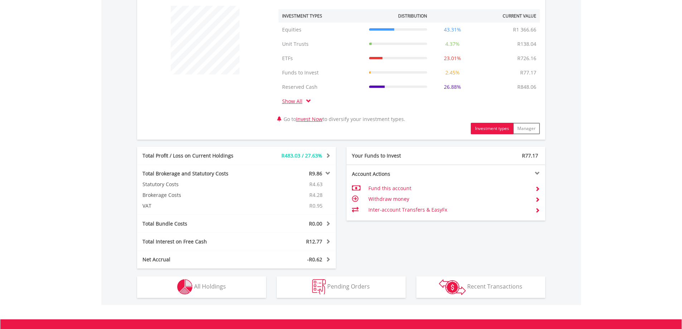
scroll to position [286, 0]
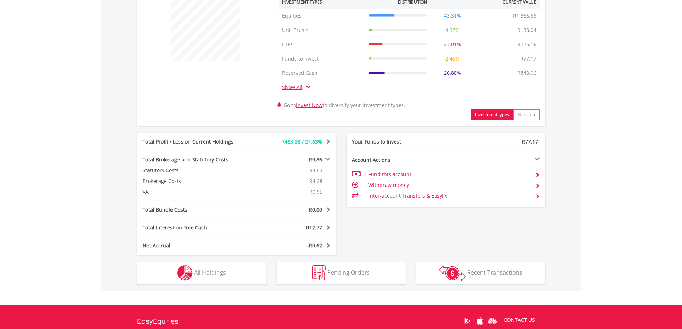
click at [535, 197] on span at bounding box center [537, 196] width 5 height 5
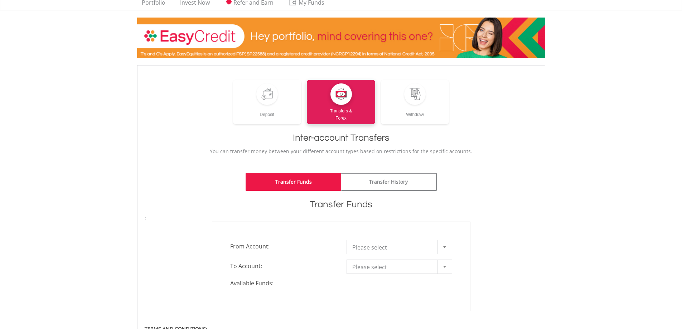
scroll to position [72, 0]
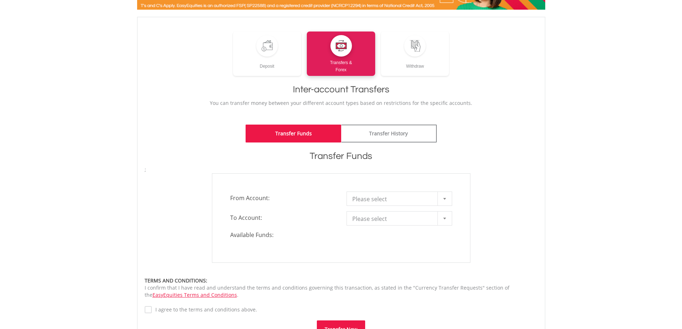
click at [446, 198] on div at bounding box center [445, 199] width 14 height 14
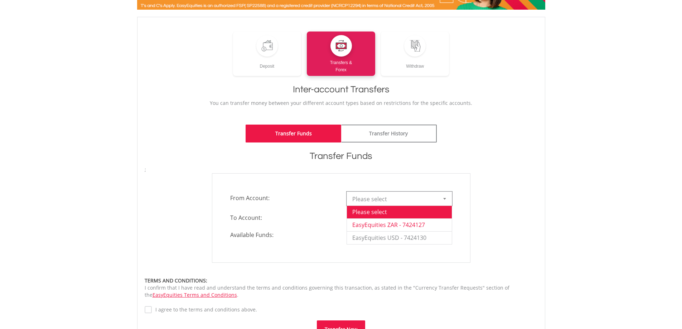
click at [391, 224] on li "EasyEquities ZAR - 7424127" at bounding box center [399, 224] width 105 height 13
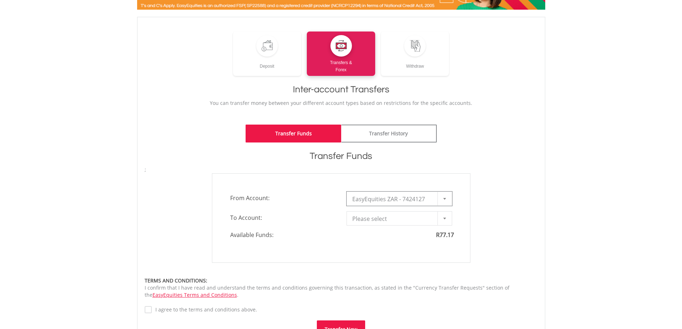
click at [445, 218] on b at bounding box center [444, 219] width 3 height 2
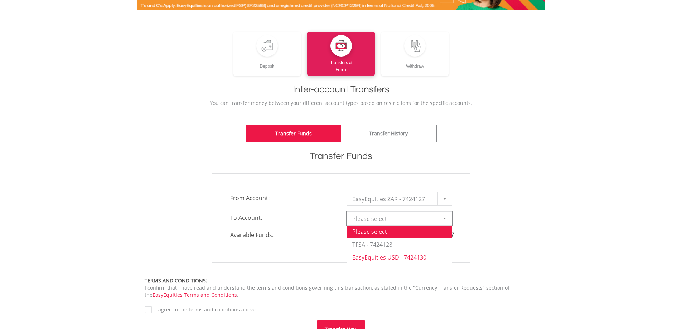
click at [390, 256] on li "EasyEquities USD - 7424130" at bounding box center [399, 257] width 105 height 13
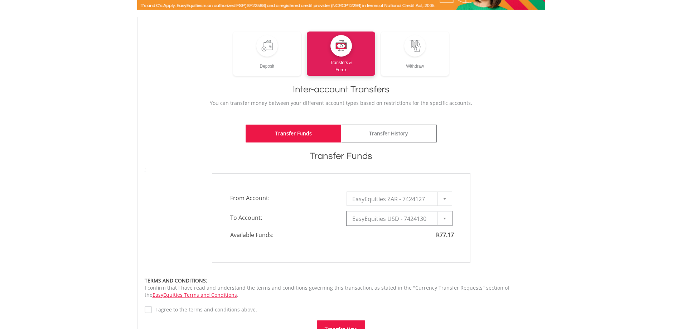
type input "*"
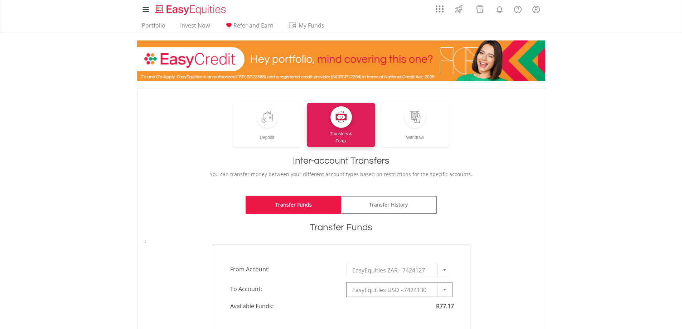
scroll to position [0, 0]
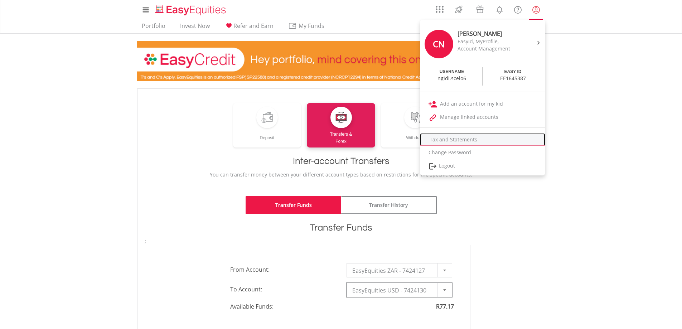
click at [462, 143] on link "Tax and Statements" at bounding box center [482, 139] width 125 height 13
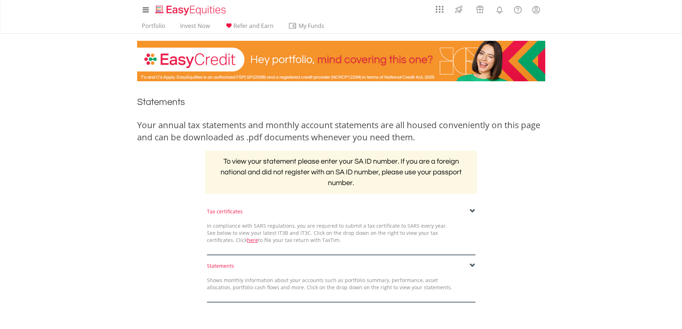
click at [472, 208] on span at bounding box center [473, 211] width 6 height 6
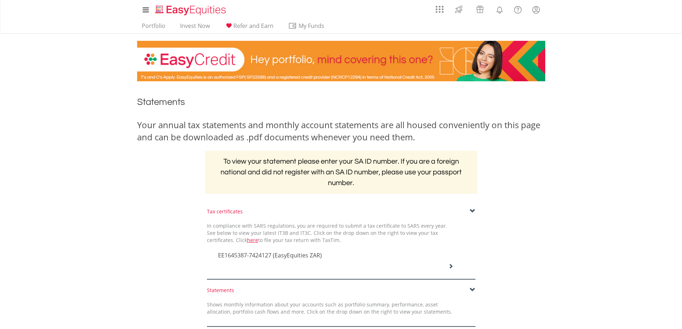
click at [294, 254] on span "EE1645387-7424127 (EasyEquities ZAR)" at bounding box center [270, 255] width 104 height 8
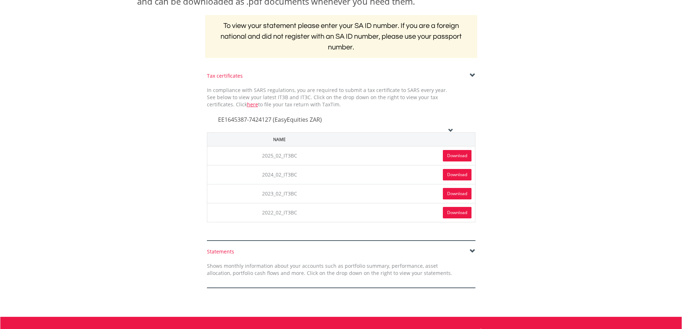
scroll to position [143, 0]
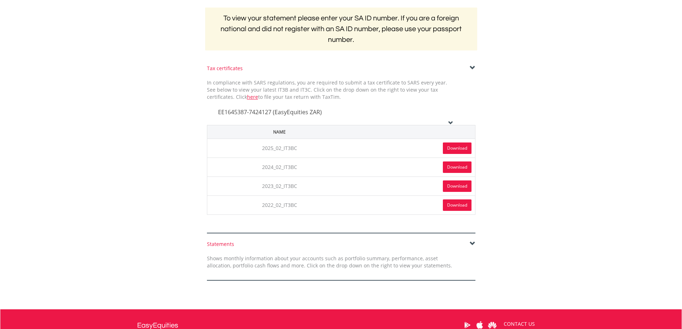
click at [457, 147] on link "Download" at bounding box center [457, 148] width 29 height 11
click at [472, 245] on span at bounding box center [473, 244] width 6 height 6
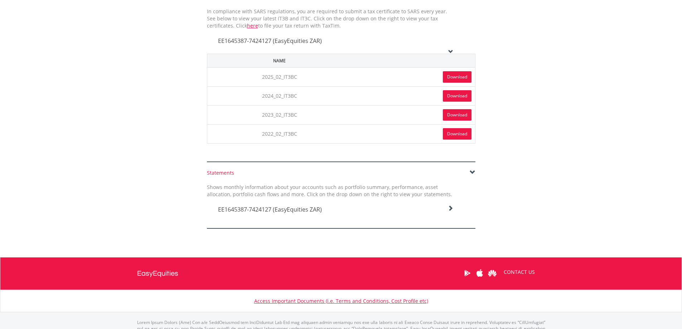
scroll to position [215, 0]
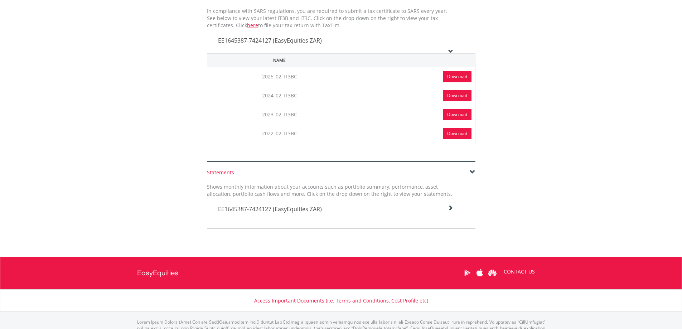
click at [453, 207] on icon at bounding box center [451, 208] width 6 height 6
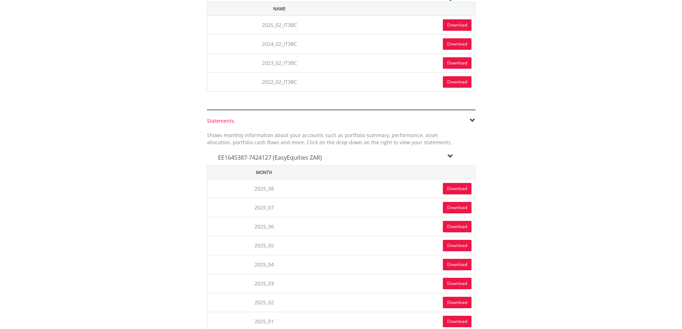
scroll to position [286, 0]
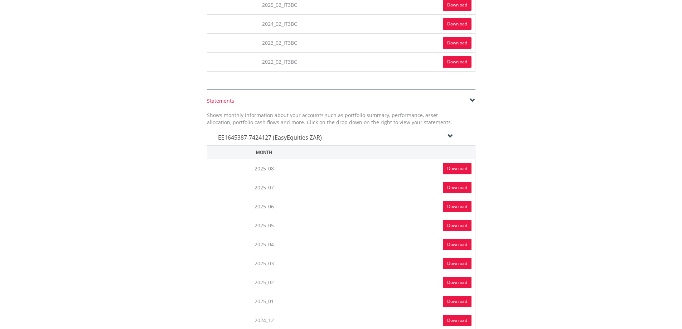
click at [457, 168] on link "Download" at bounding box center [457, 168] width 29 height 11
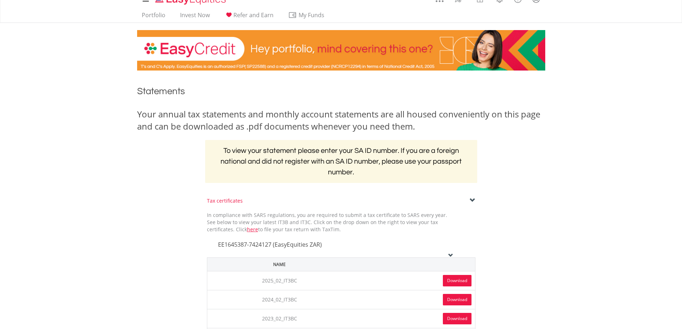
scroll to position [0, 0]
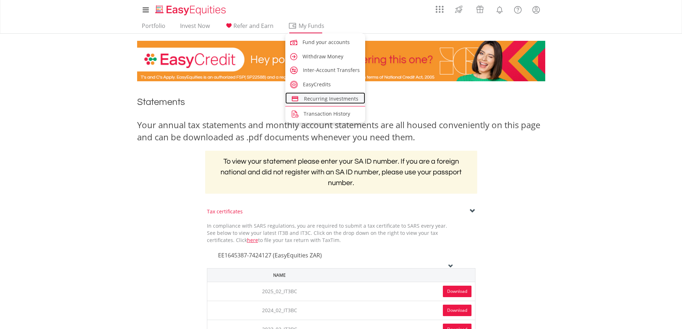
click at [339, 97] on span "Recurring Investments" at bounding box center [331, 98] width 54 height 7
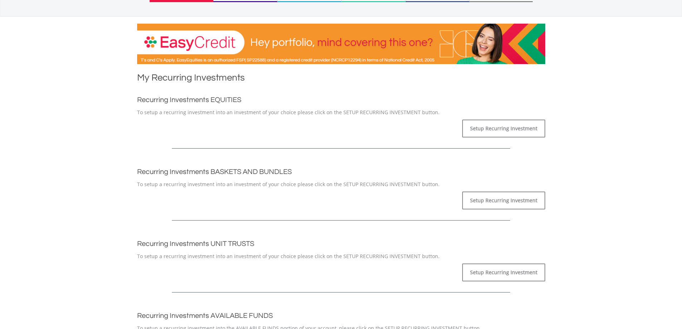
scroll to position [107, 0]
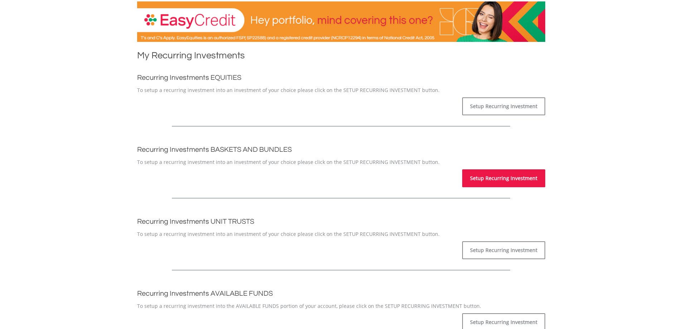
click at [499, 180] on link "Setup Recurring Investment" at bounding box center [503, 178] width 83 height 18
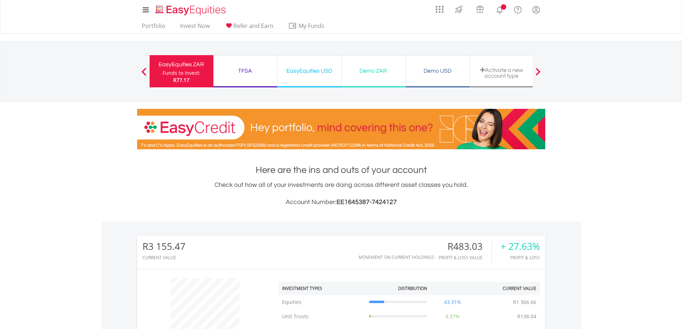
scroll to position [69, 136]
drag, startPoint x: 397, startPoint y: 200, endPoint x: 338, endPoint y: 203, distance: 59.5
click at [338, 203] on h3 "Account Number: EE1645387-7424127" at bounding box center [341, 202] width 408 height 10
copy span "EE1645387-7424127"
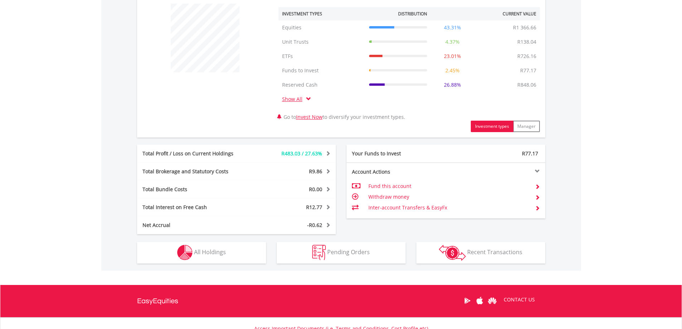
scroll to position [334, 0]
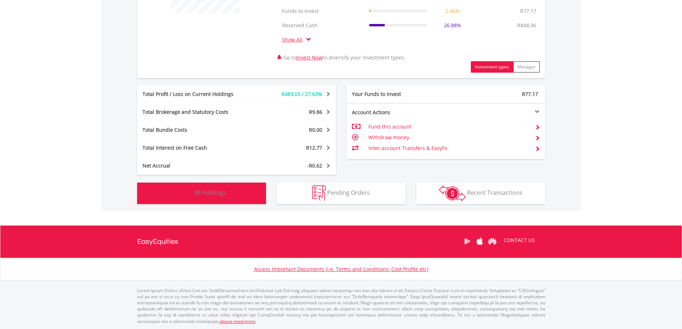
click at [215, 194] on span "All Holdings" at bounding box center [210, 193] width 32 height 8
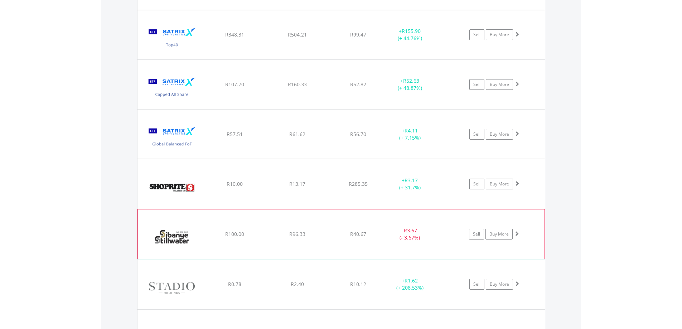
scroll to position [1168, 0]
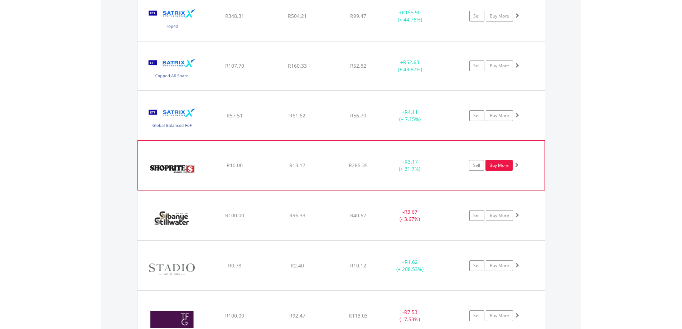
click at [501, 166] on link "Buy More" at bounding box center [499, 165] width 27 height 11
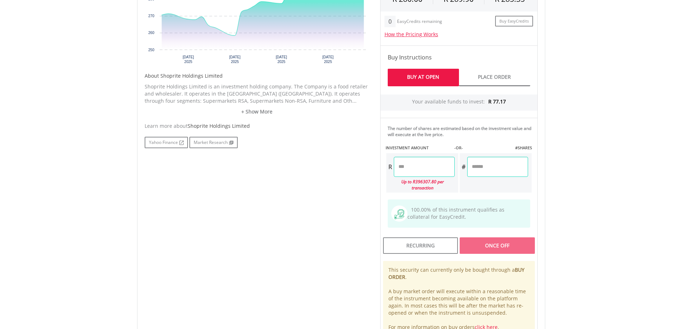
scroll to position [322, 0]
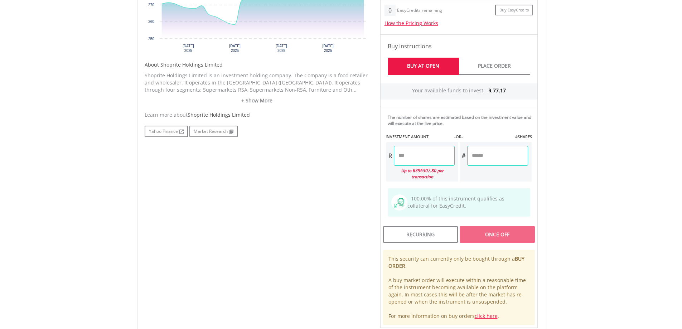
click at [411, 157] on input "number" at bounding box center [424, 156] width 61 height 20
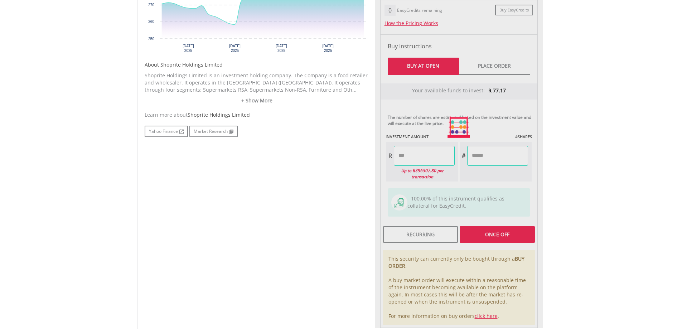
click at [474, 156] on div "Last Updated Price: 15-min. Delay* Price Update Cost: 0 Credits Market Closed S…" at bounding box center [459, 127] width 168 height 402
type input "******"
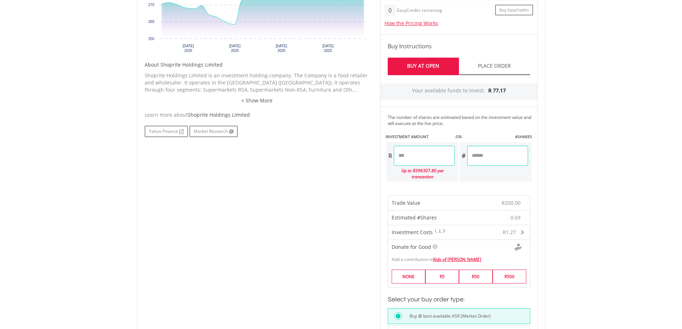
drag, startPoint x: 492, startPoint y: 156, endPoint x: 463, endPoint y: 156, distance: 29.4
click at [463, 156] on div "# ******" at bounding box center [494, 156] width 68 height 20
type input "*"
type input "******"
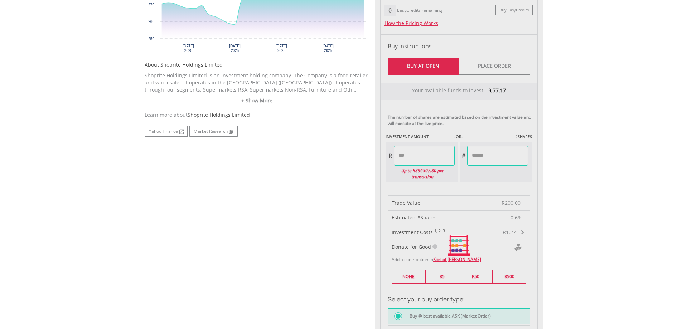
drag, startPoint x: 417, startPoint y: 153, endPoint x: 381, endPoint y: 153, distance: 36.2
click at [381, 153] on div "Last Updated Price: 15-min. Delay* Price Update Cost: 0 Credits Market Closed S…" at bounding box center [459, 245] width 168 height 639
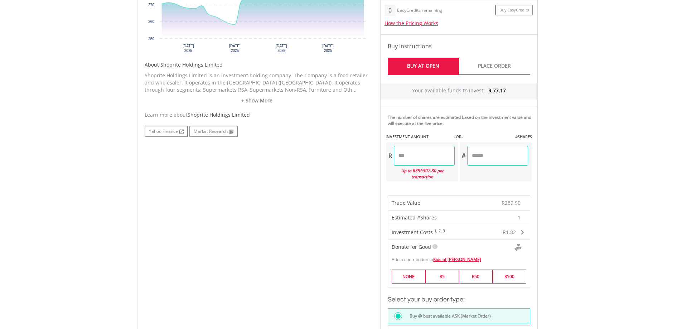
click at [484, 161] on div "Last Updated Price: 15-min. Delay* Price Update Cost: 0 Credits Market Closed S…" at bounding box center [459, 245] width 168 height 639
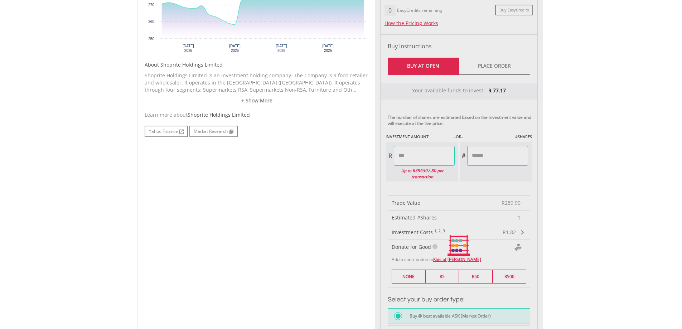
type input "******"
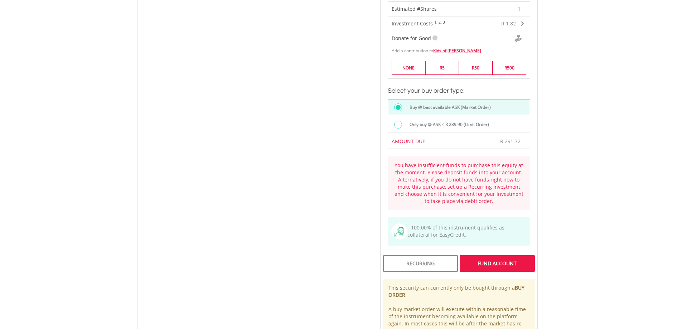
scroll to position [537, 0]
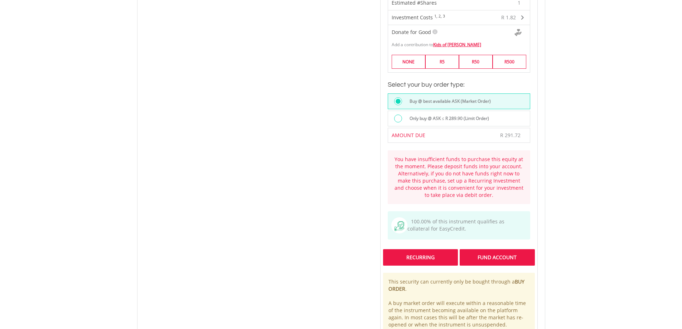
click at [416, 249] on div "Recurring" at bounding box center [420, 257] width 75 height 16
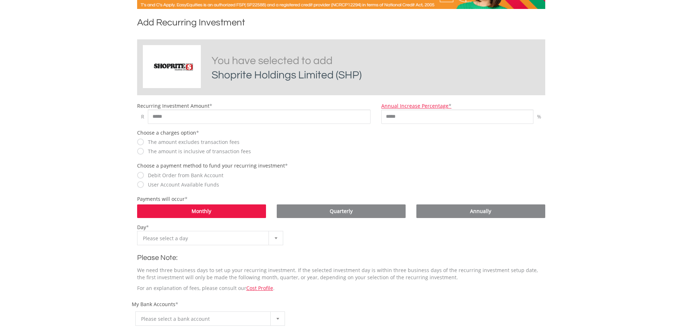
scroll to position [143, 0]
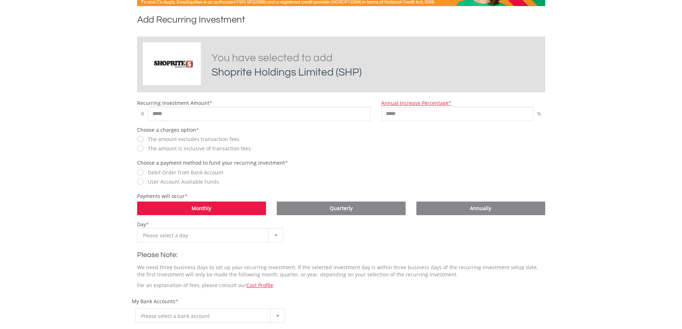
click at [144, 149] on label "The amount is inclusive of transaction fees" at bounding box center [197, 148] width 107 height 7
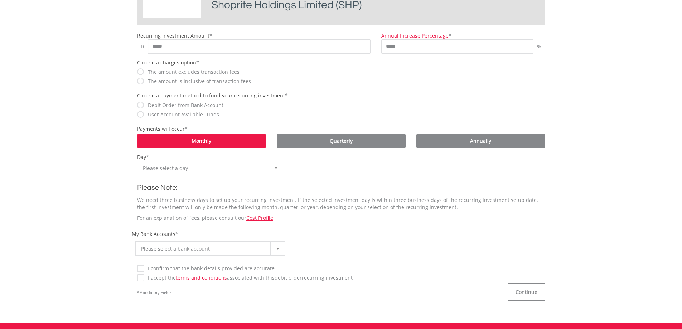
scroll to position [215, 0]
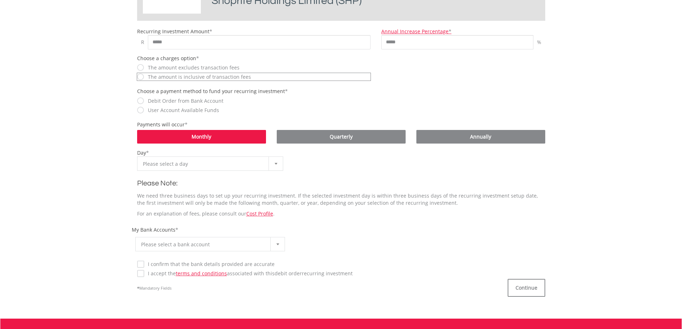
click at [274, 164] on div at bounding box center [276, 164] width 14 height 14
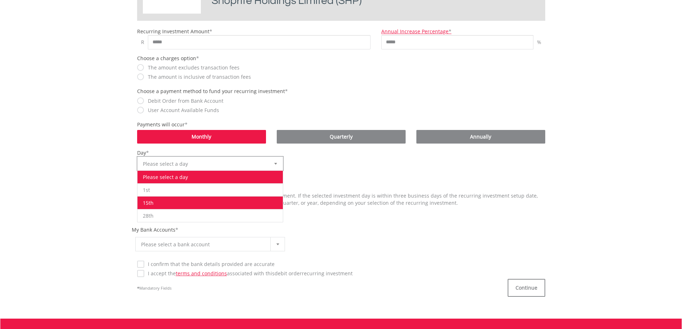
click at [161, 202] on li "15th" at bounding box center [210, 202] width 146 height 13
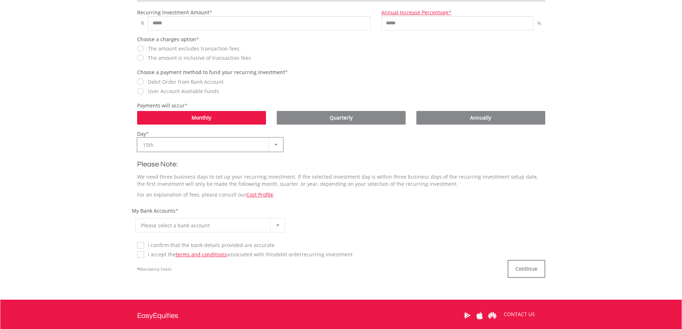
scroll to position [286, 0]
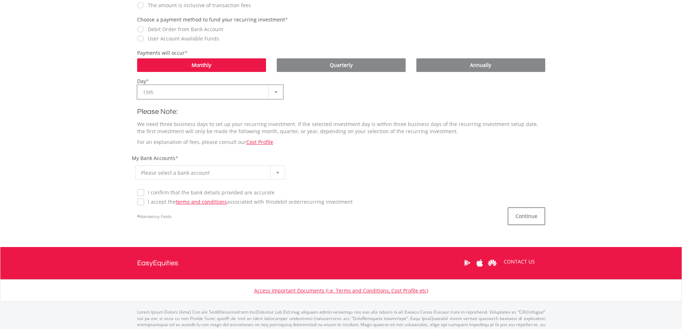
click at [276, 171] on div at bounding box center [277, 173] width 14 height 14
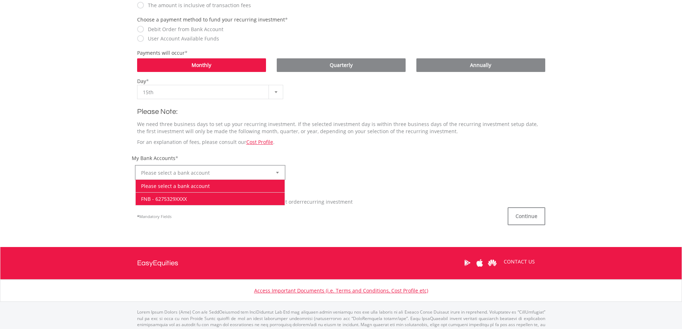
click at [181, 196] on li "FNB - 6275329XXXX" at bounding box center [210, 198] width 149 height 13
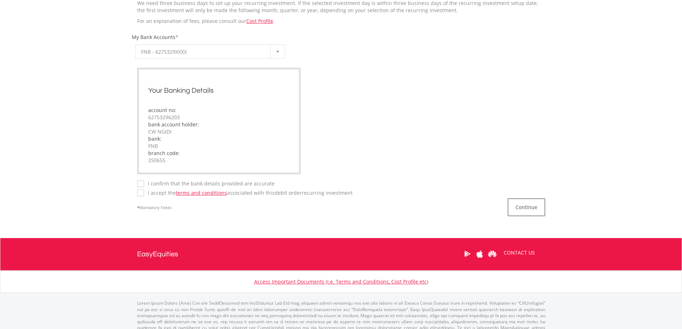
scroll to position [420, 0]
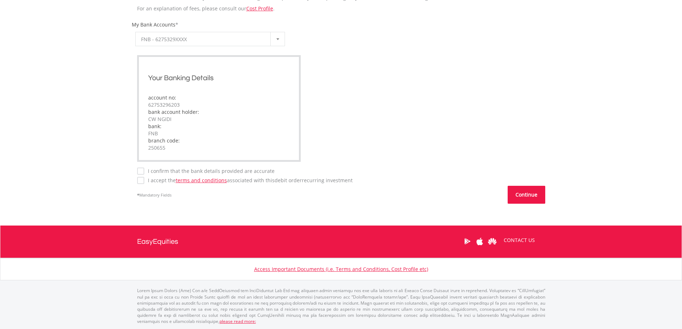
click at [522, 193] on button "Continue" at bounding box center [527, 195] width 38 height 18
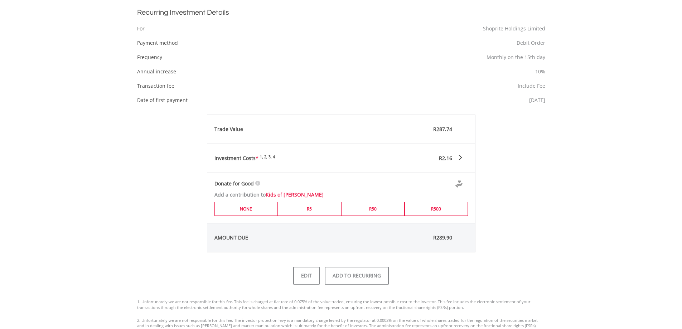
scroll to position [358, 0]
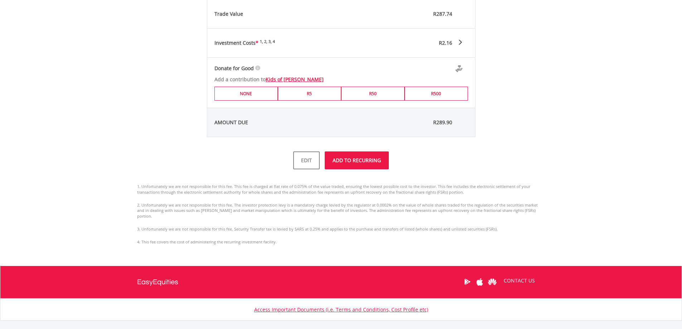
click at [360, 165] on button "ADD TO RECURRING" at bounding box center [357, 160] width 64 height 18
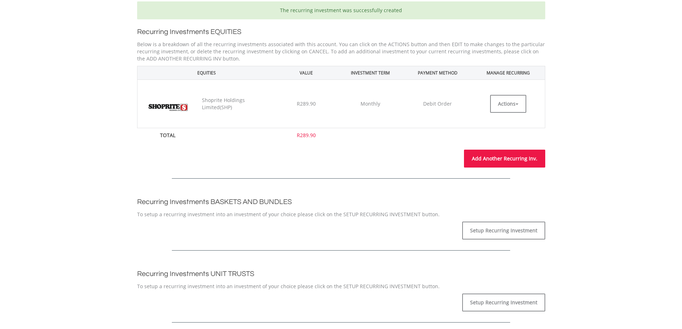
scroll to position [179, 0]
click at [512, 158] on link "Add Another Recurring Inv." at bounding box center [504, 158] width 81 height 18
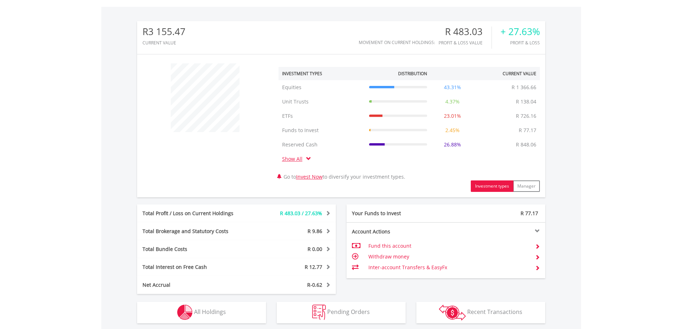
scroll to position [334, 0]
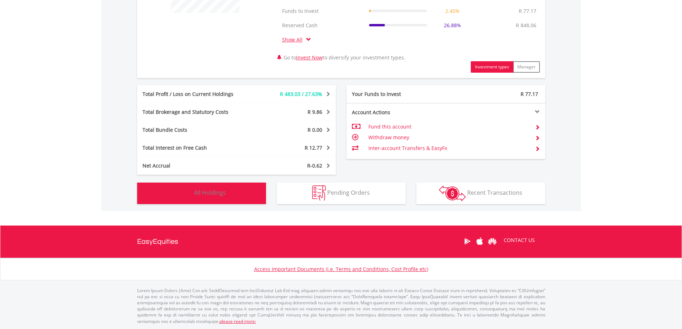
click at [222, 191] on span "All Holdings" at bounding box center [210, 193] width 32 height 8
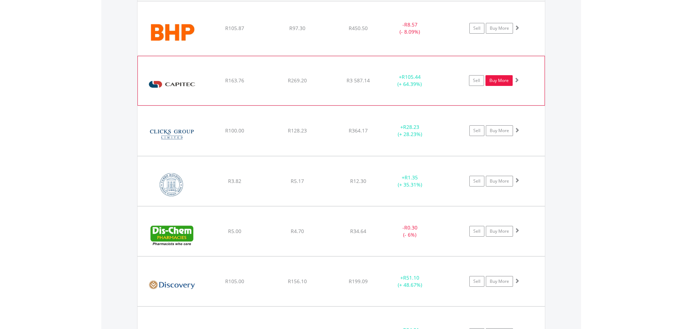
scroll to position [631, 0]
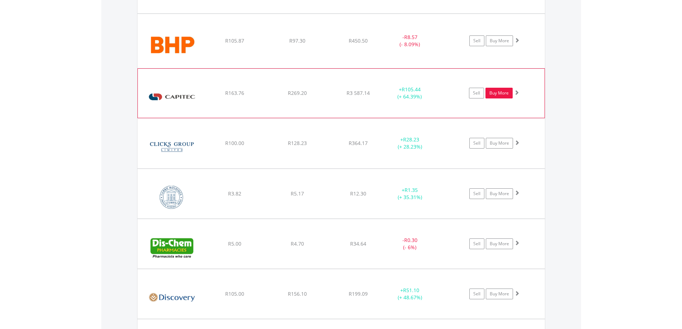
click at [504, 92] on link "Buy More" at bounding box center [499, 93] width 27 height 11
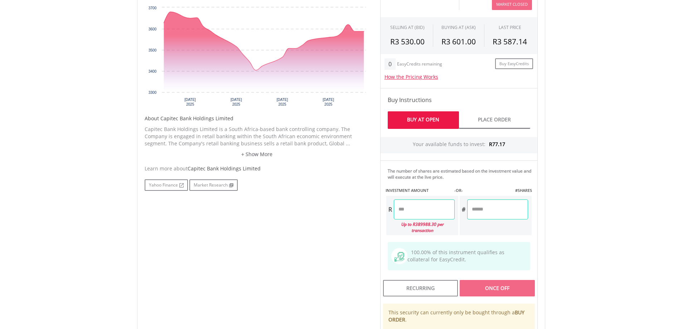
scroll to position [328, 0]
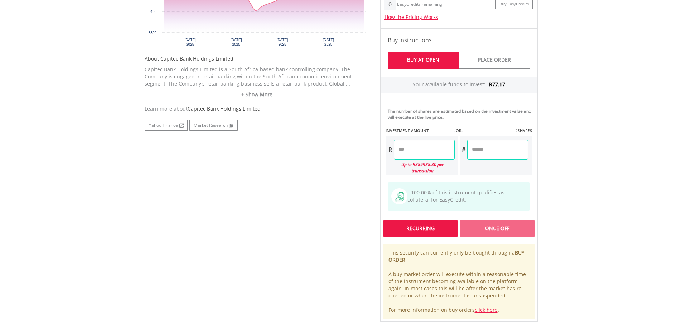
click at [418, 225] on div "Recurring" at bounding box center [420, 228] width 75 height 16
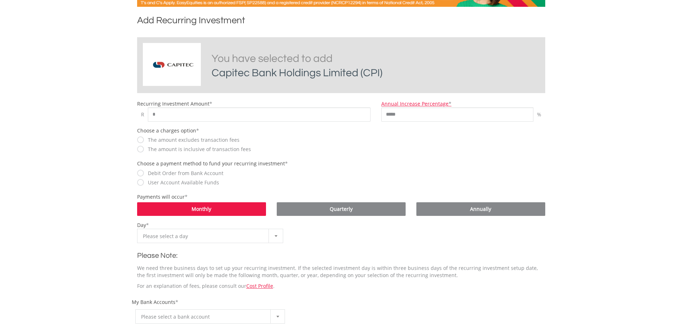
scroll to position [143, 0]
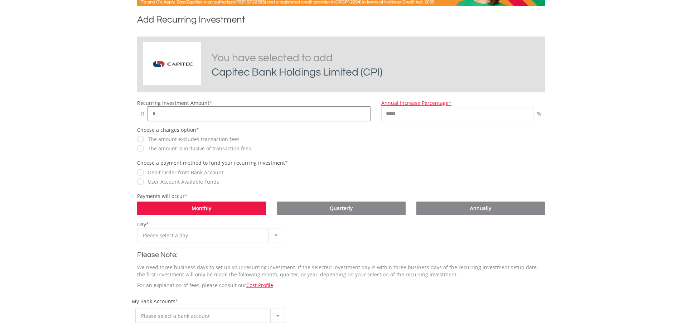
drag, startPoint x: 164, startPoint y: 115, endPoint x: 147, endPoint y: 116, distance: 16.8
click at [147, 116] on div "R *" at bounding box center [254, 114] width 234 height 14
type input "***"
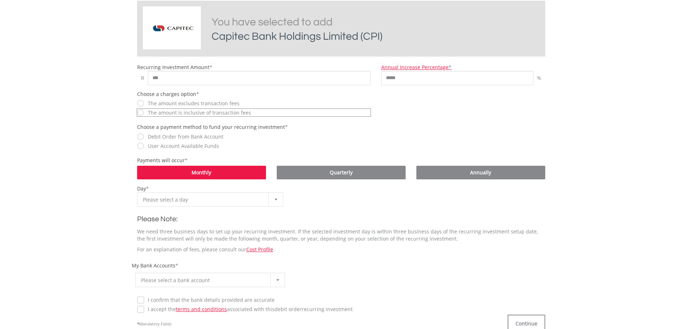
scroll to position [215, 0]
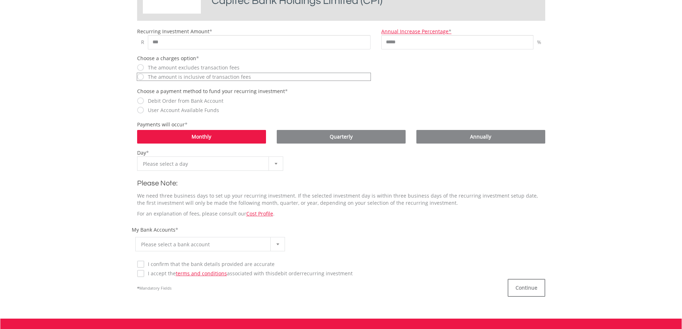
click at [278, 167] on div at bounding box center [276, 164] width 14 height 14
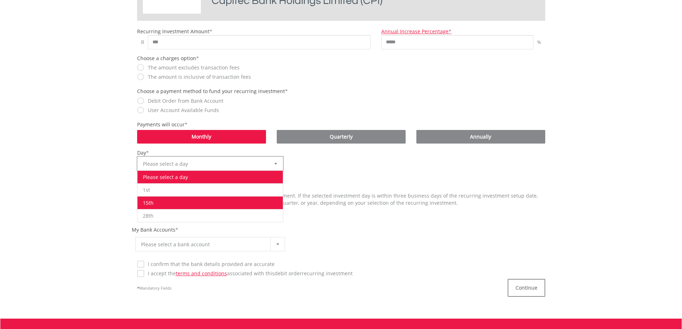
click at [151, 201] on li "15th" at bounding box center [210, 202] width 146 height 13
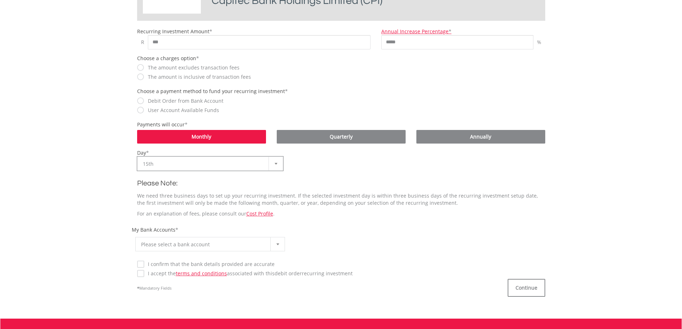
click at [276, 243] on div at bounding box center [277, 244] width 14 height 14
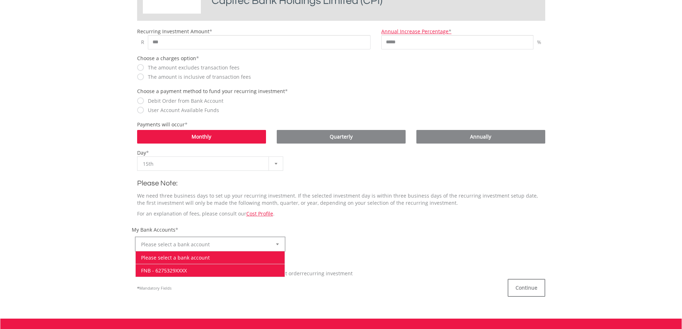
click at [167, 268] on li "FNB - 6275329XXXX" at bounding box center [210, 270] width 149 height 13
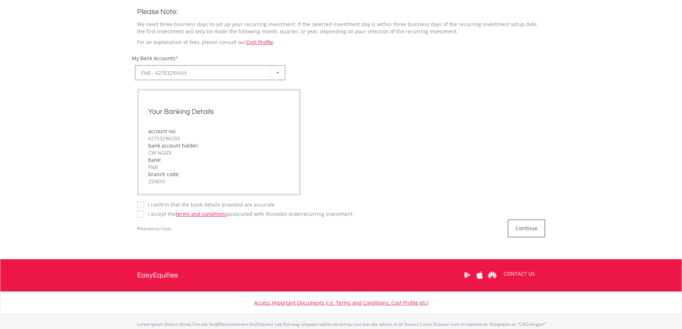
scroll to position [420, 0]
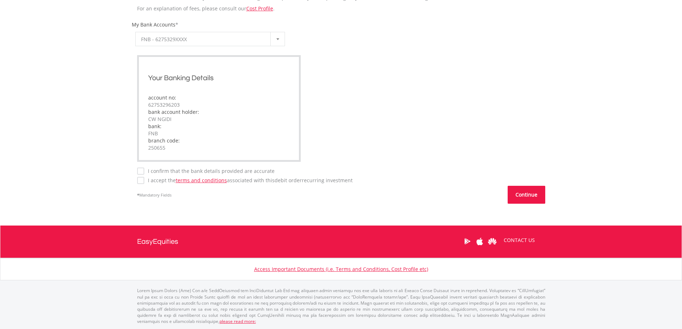
click at [527, 195] on button "Continue" at bounding box center [527, 195] width 38 height 18
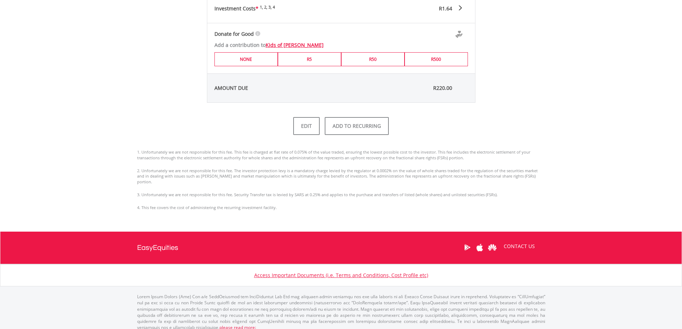
scroll to position [393, 0]
click at [365, 125] on button "ADD TO RECURRING" at bounding box center [357, 126] width 64 height 18
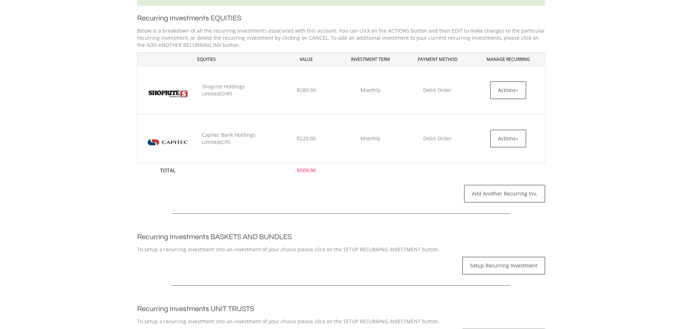
scroll to position [215, 0]
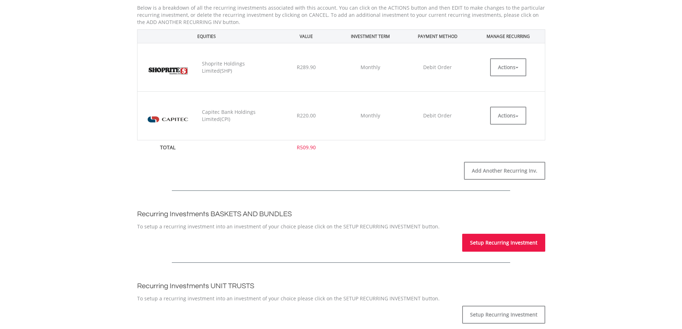
click at [513, 243] on link "Setup Recurring Investment" at bounding box center [503, 243] width 83 height 18
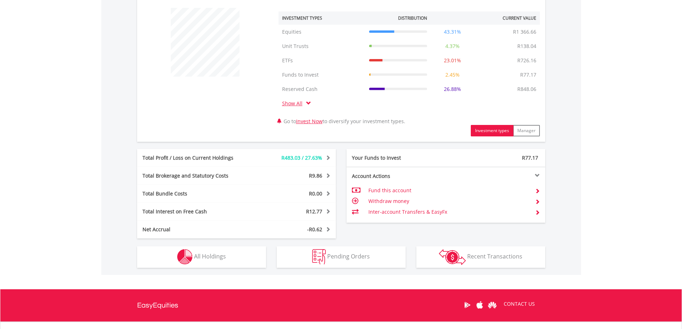
scroll to position [286, 0]
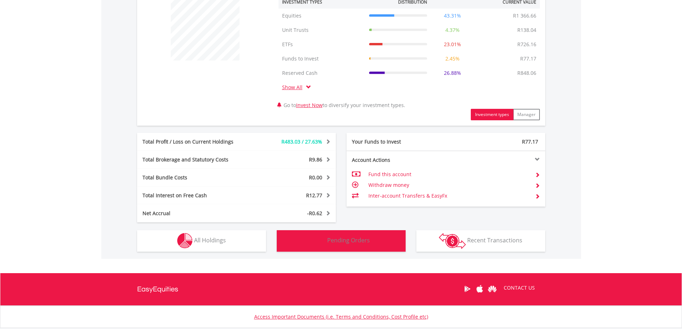
click at [354, 235] on button "Pending Orders Pending Orders" at bounding box center [341, 240] width 129 height 21
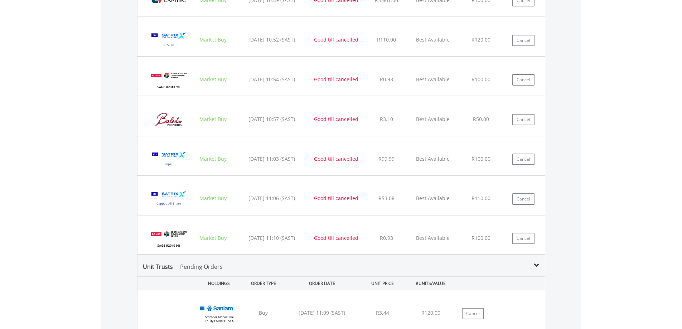
scroll to position [660, 0]
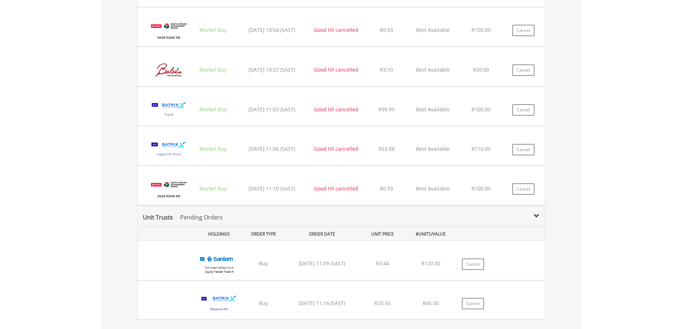
click at [536, 217] on span at bounding box center [537, 216] width 6 height 6
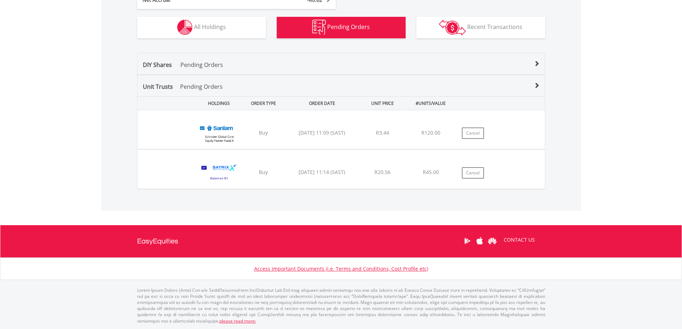
scroll to position [499, 0]
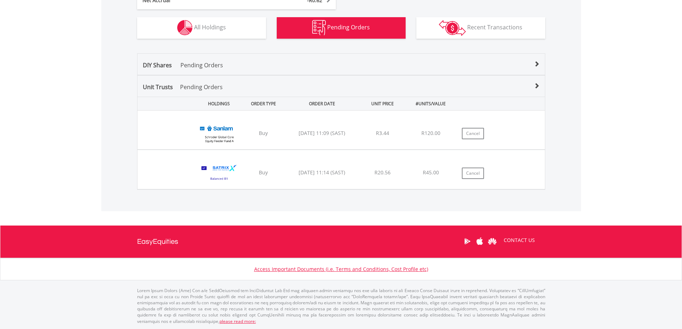
click at [540, 65] on div "DIY Shares Pending Orders" at bounding box center [340, 68] width 407 height 14
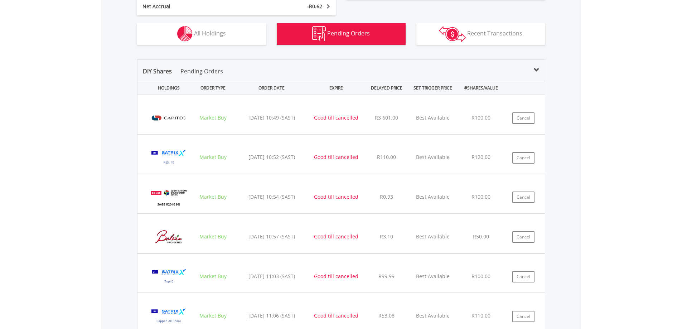
scroll to position [492, 0]
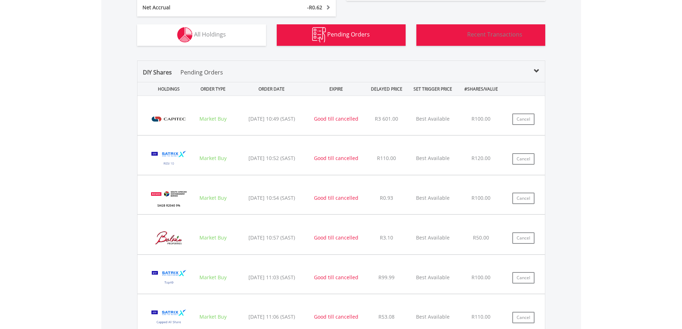
click at [491, 37] on span "Recent Transactions" at bounding box center [494, 34] width 55 height 8
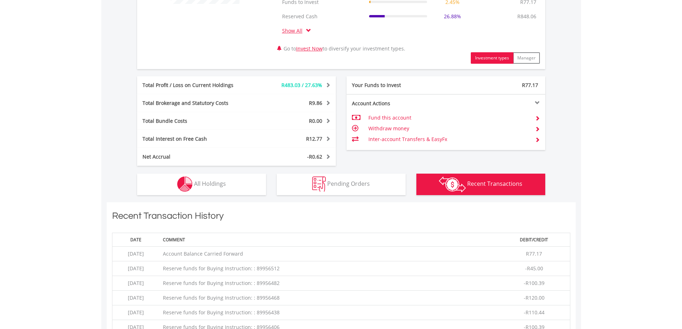
scroll to position [330, 0]
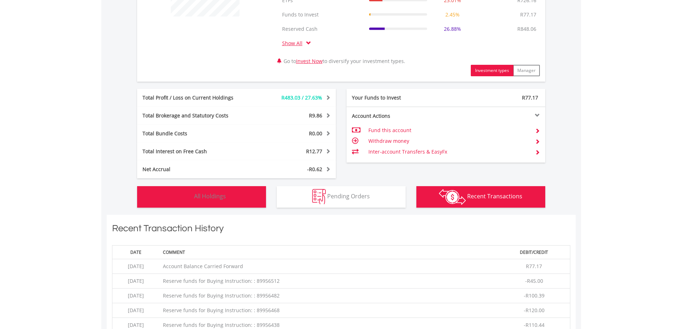
click at [226, 196] on button "Holdings All Holdings" at bounding box center [201, 196] width 129 height 21
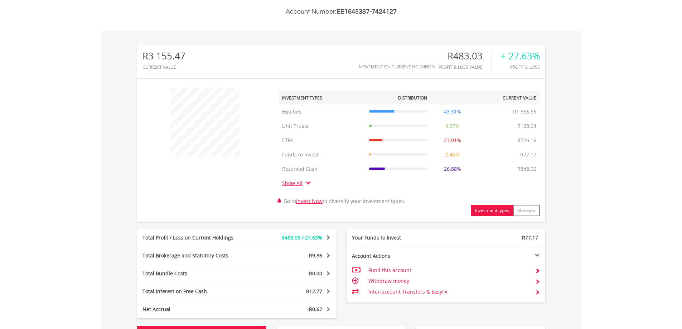
scroll to position [174, 0]
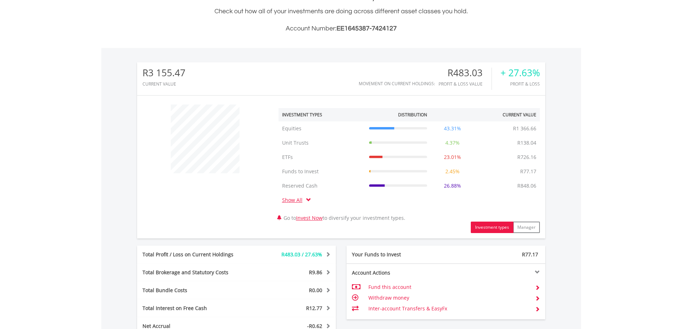
click at [296, 199] on link "Show All" at bounding box center [294, 200] width 24 height 7
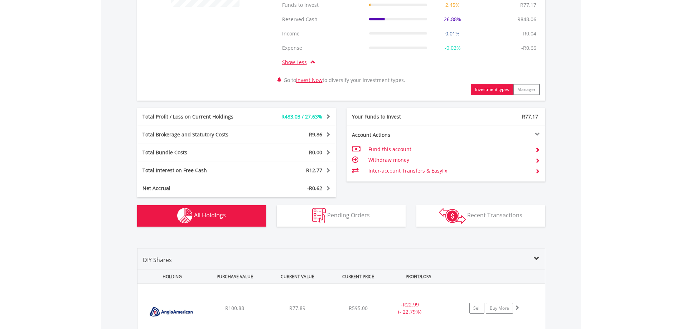
scroll to position [353, 0]
